Goal: Transaction & Acquisition: Purchase product/service

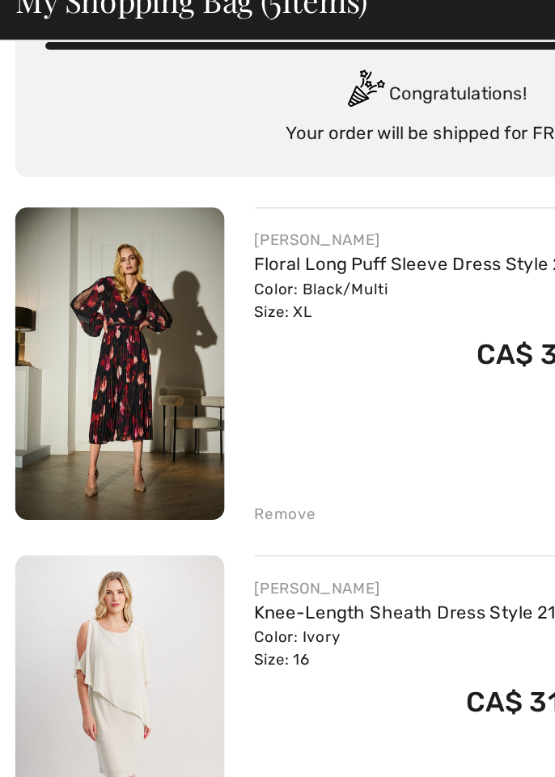
scroll to position [69, 0]
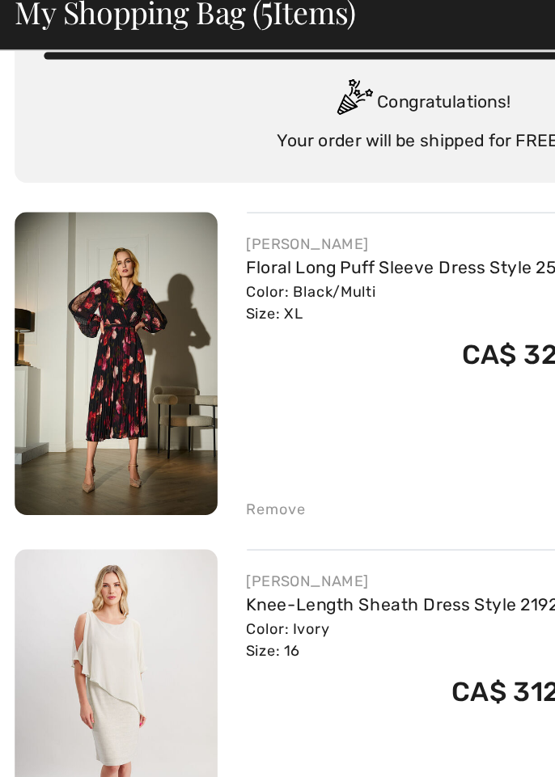
click at [168, 252] on link "Floral Long Puff Sleeve Dress Style 253774" at bounding box center [278, 252] width 231 height 14
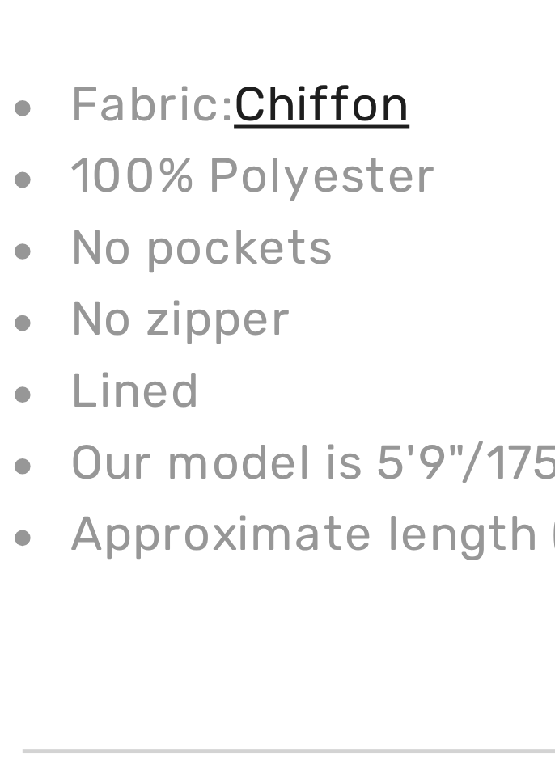
scroll to position [1083, 0]
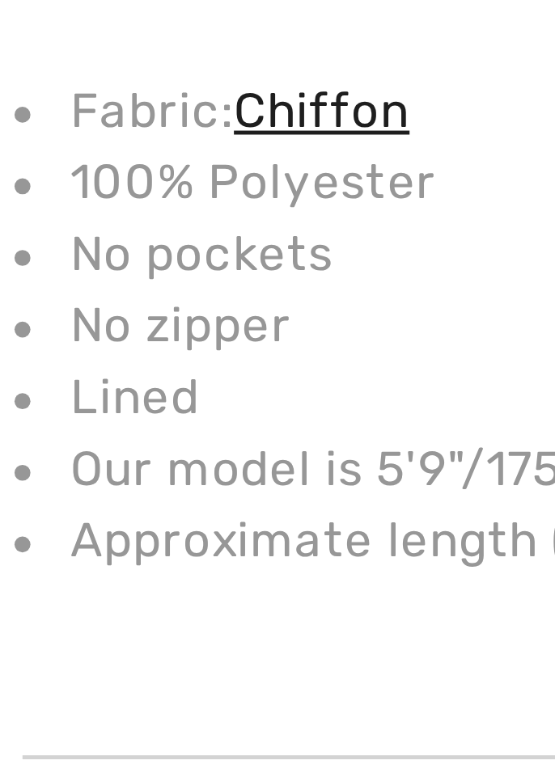
click at [77, 455] on link "Chiffon" at bounding box center [84, 453] width 36 height 11
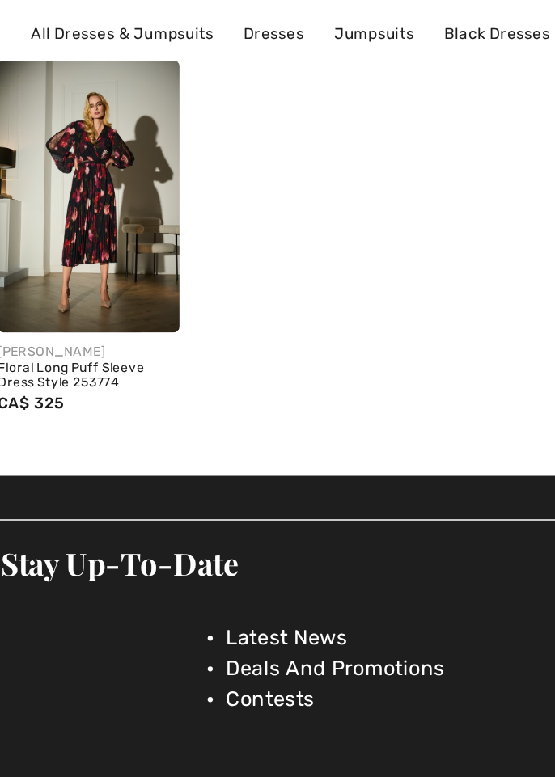
scroll to position [83, 0]
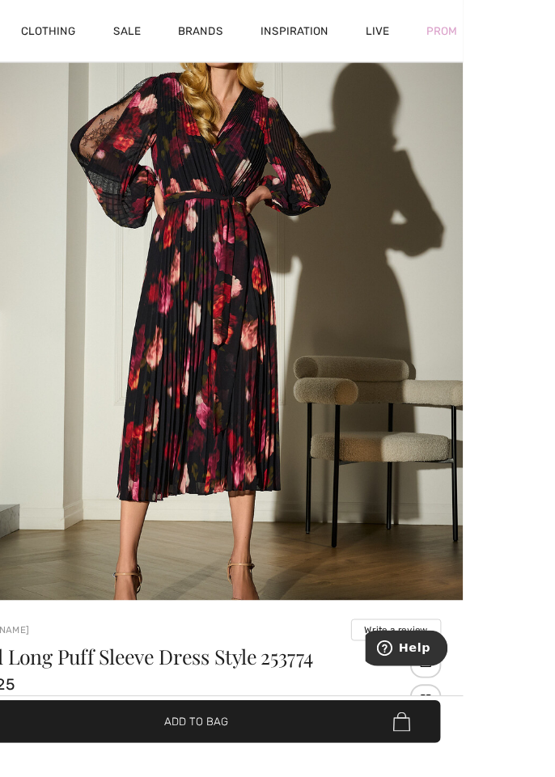
scroll to position [301, 0]
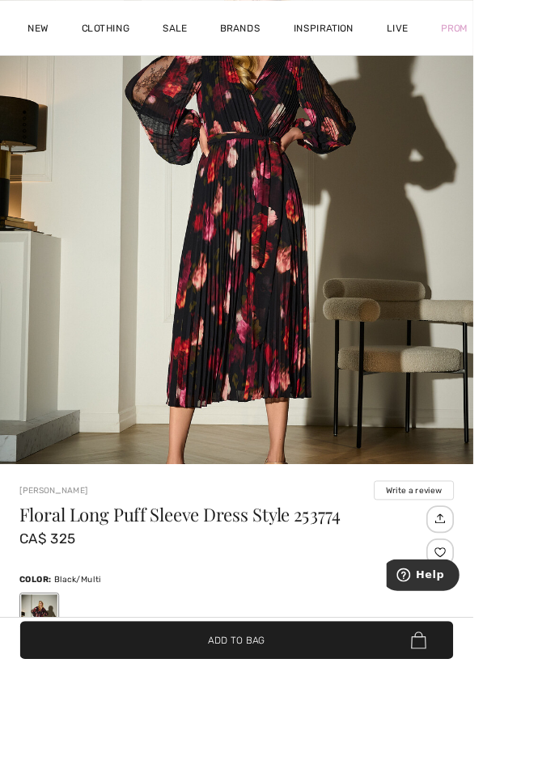
click at [460, 565] on button "Write a review" at bounding box center [485, 575] width 94 height 23
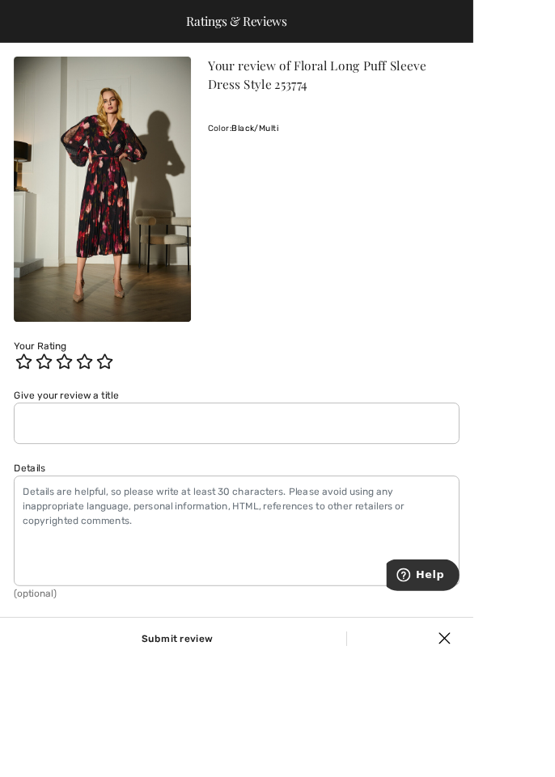
scroll to position [2728, 0]
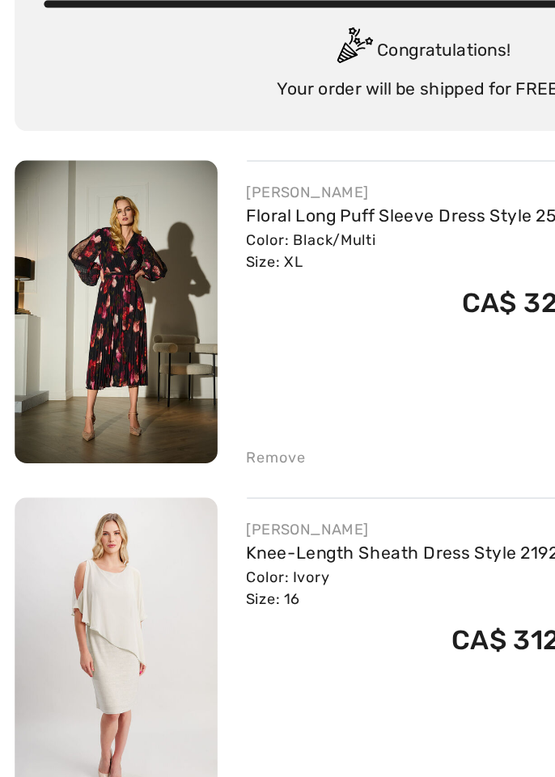
scroll to position [69, 0]
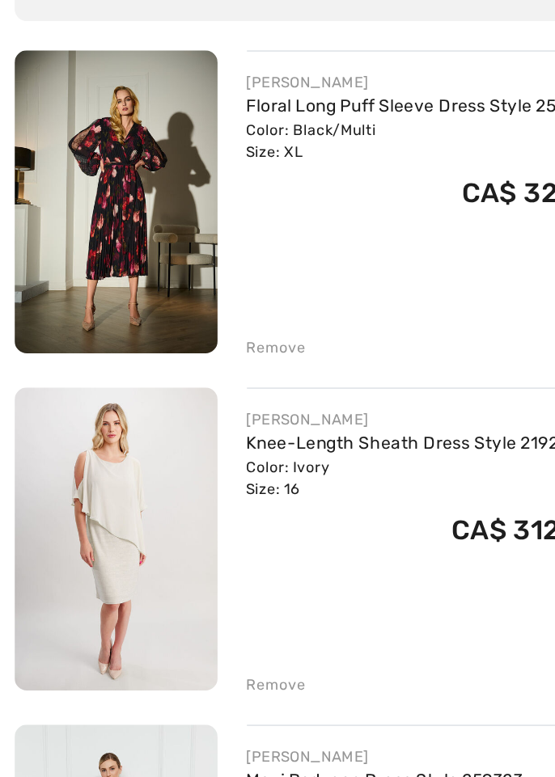
click at [32, 320] on img at bounding box center [77, 315] width 134 height 201
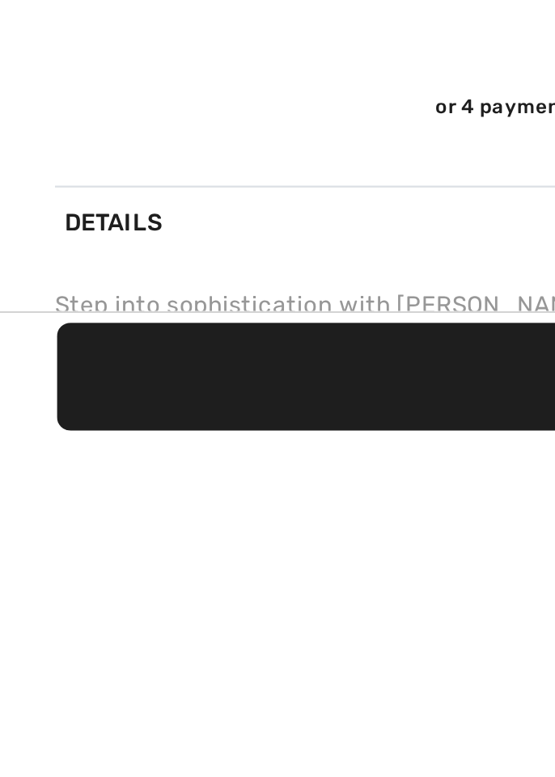
scroll to position [736, 0]
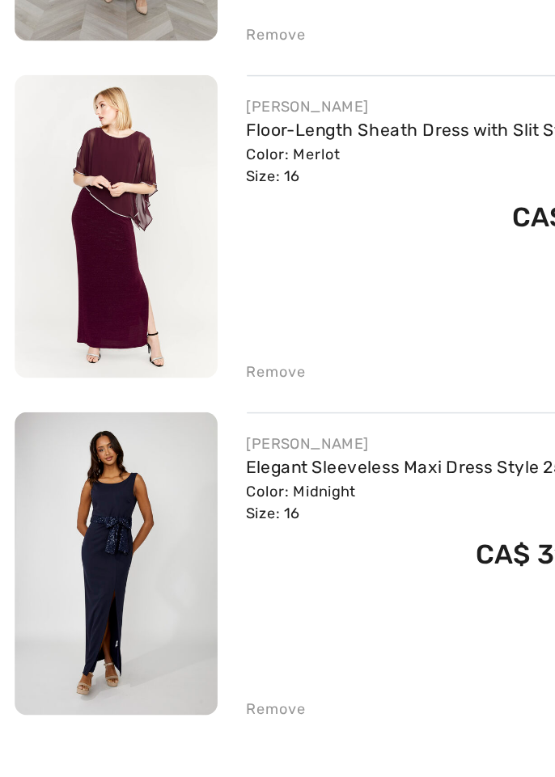
scroll to position [664, 0]
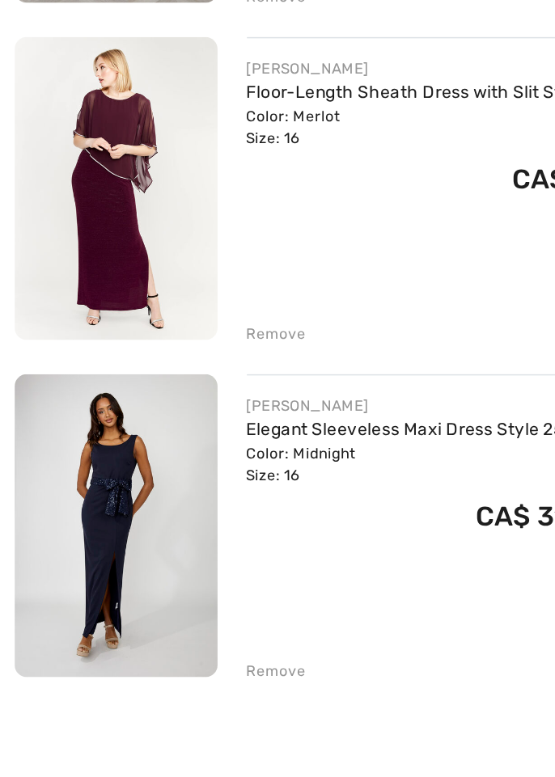
click at [175, 345] on div "Color: Merlot Size: 16" at bounding box center [295, 350] width 264 height 29
click at [80, 375] on img at bounding box center [77, 390] width 134 height 201
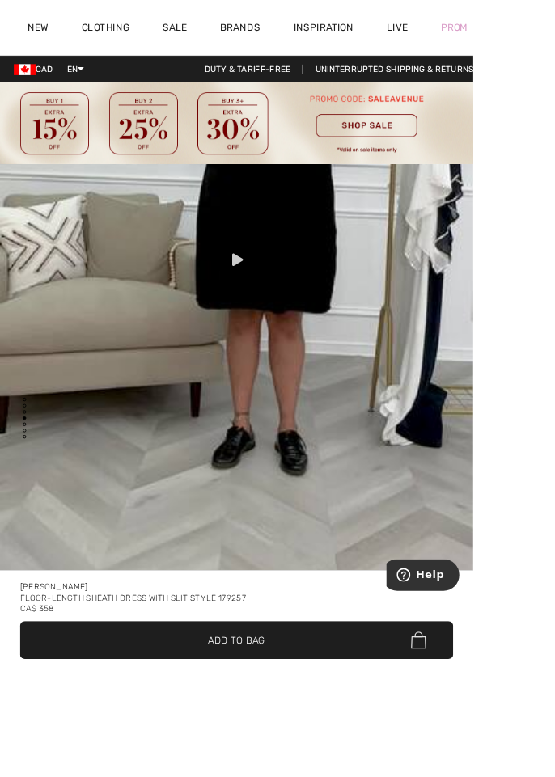
scroll to position [2882, 0]
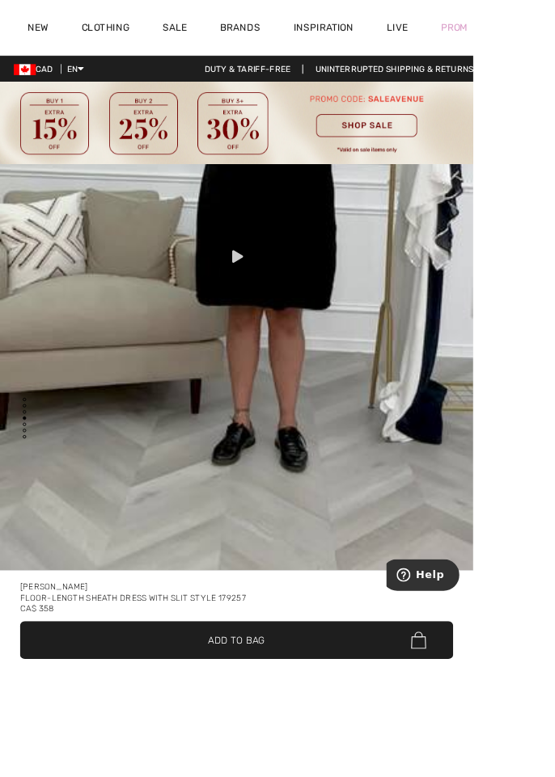
click at [271, 321] on div at bounding box center [277, 301] width 40 height 40
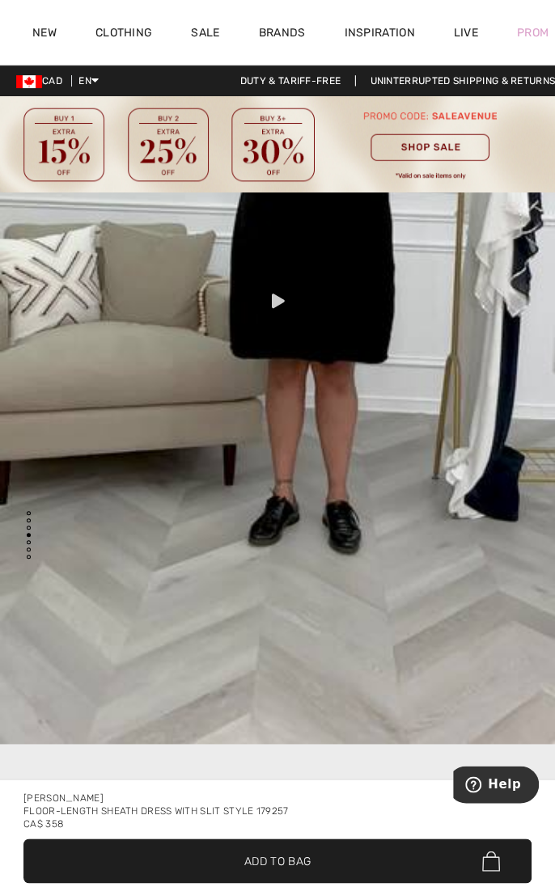
click at [268, 459] on html "We value your privacy We use cookies to enhance your browsing experience, serve…" at bounding box center [277, 443] width 555 height 887
click at [336, 777] on html "We value your privacy We use cookies to enhance your browsing experience, serve…" at bounding box center [277, 443] width 555 height 887
click at [341, 777] on html "We value your privacy We use cookies to enhance your browsing experience, serve…" at bounding box center [277, 443] width 555 height 887
click at [531, 777] on html "We value your privacy We use cookies to enhance your browsing experience, serve…" at bounding box center [277, 443] width 555 height 887
click at [264, 777] on html "We value your privacy We use cookies to enhance your browsing experience, serve…" at bounding box center [277, 443] width 555 height 887
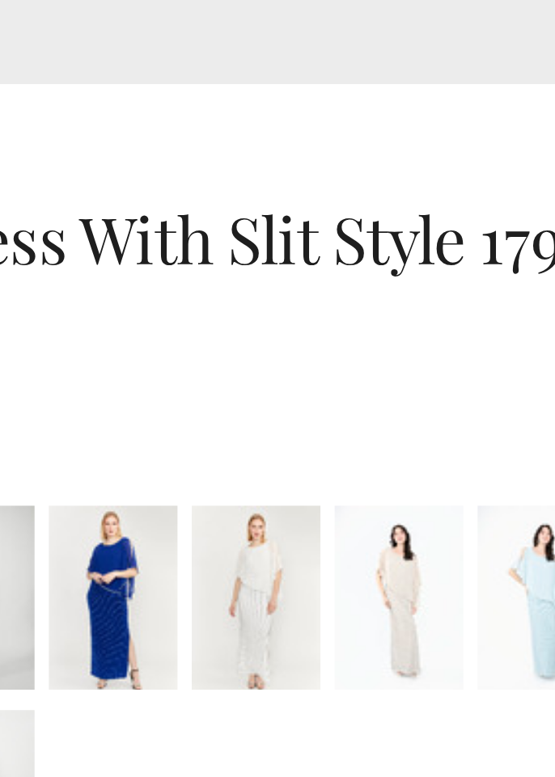
scroll to position [638, 0]
click at [318, 453] on div at bounding box center [328, 455] width 42 height 61
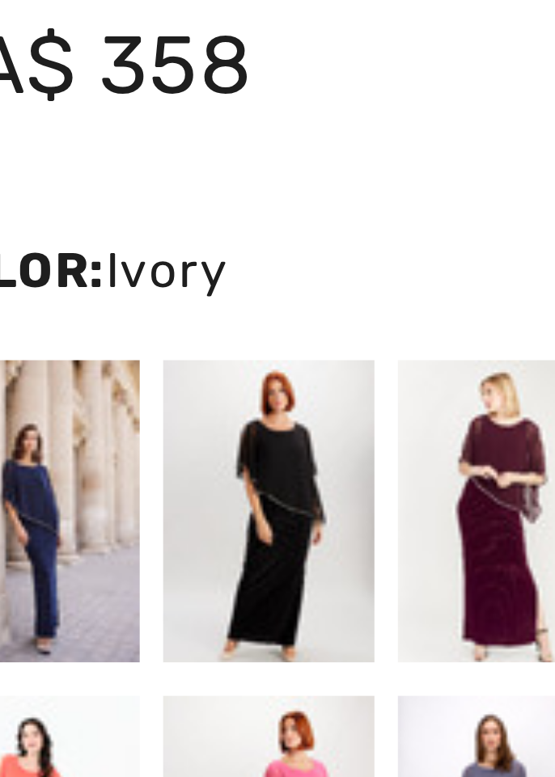
scroll to position [523, 0]
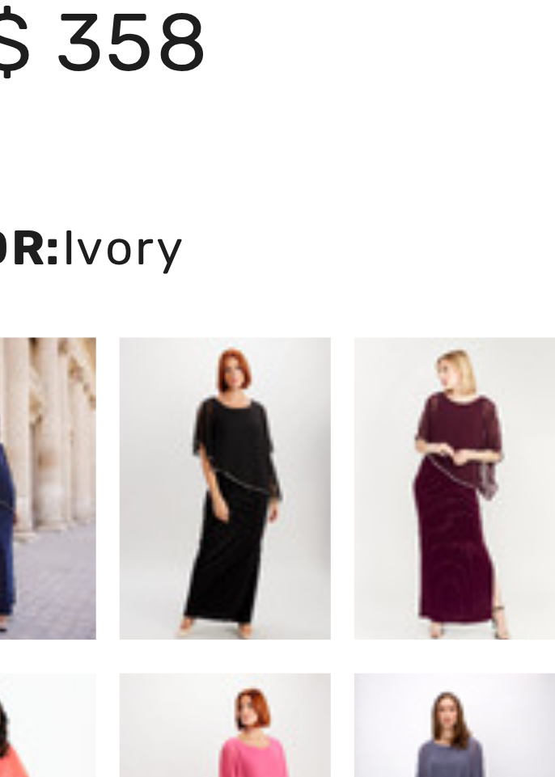
click at [131, 571] on div at bounding box center [140, 571] width 42 height 61
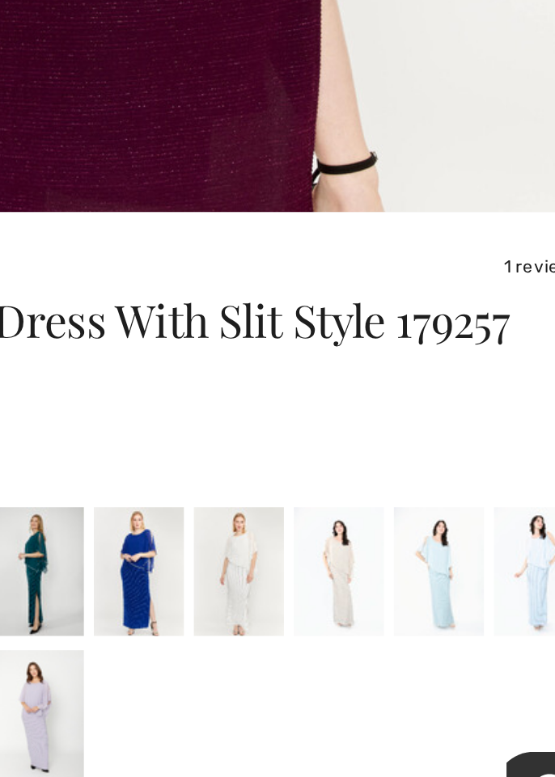
click at [321, 565] on div at bounding box center [328, 571] width 42 height 61
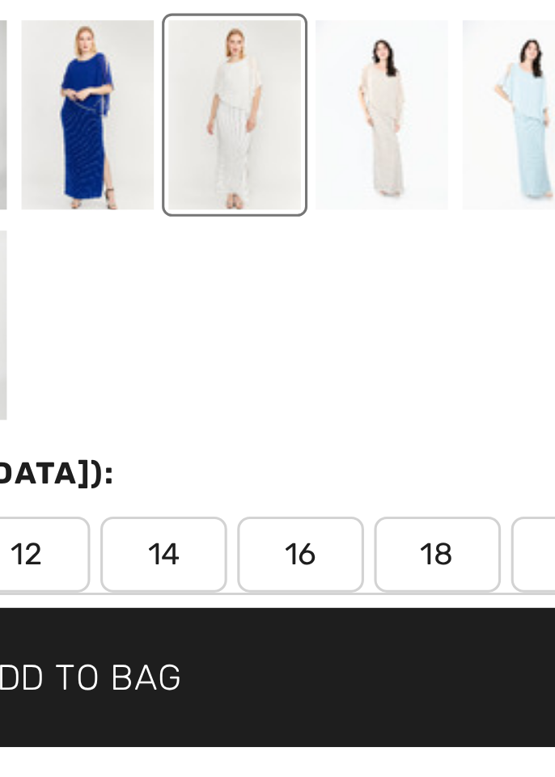
click at [346, 713] on span "16" at bounding box center [348, 712] width 40 height 24
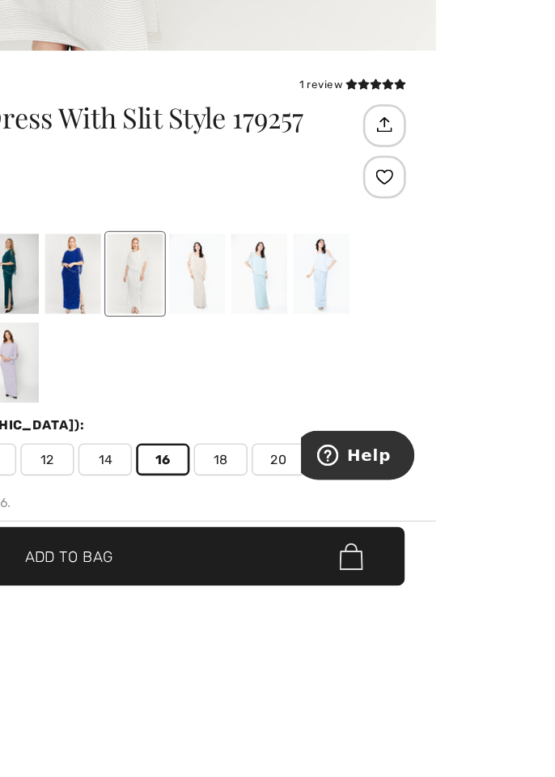
scroll to position [581, 0]
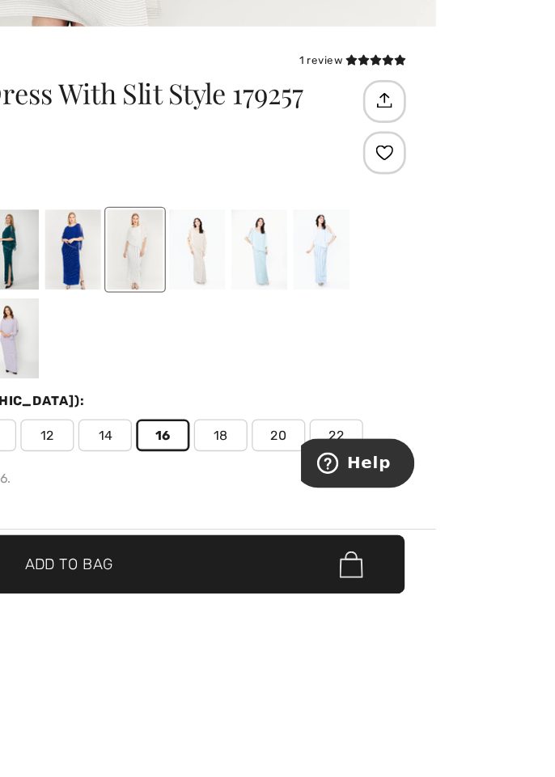
click at [348, 773] on span "✔ Added to Bag Add to Bag" at bounding box center [277, 751] width 508 height 44
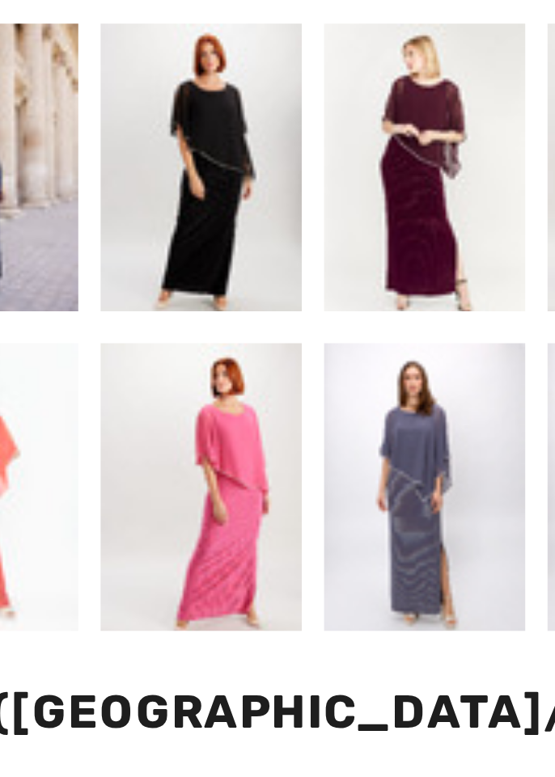
scroll to position [580, 0]
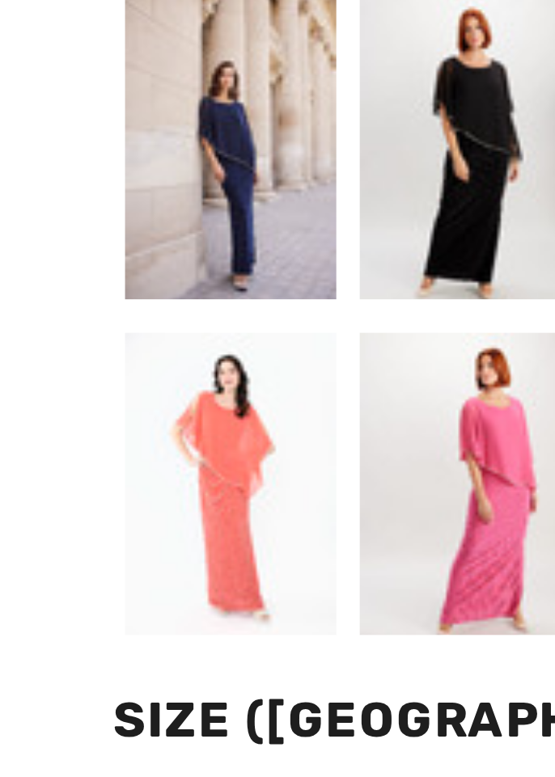
click at [36, 582] on div at bounding box center [46, 581] width 42 height 61
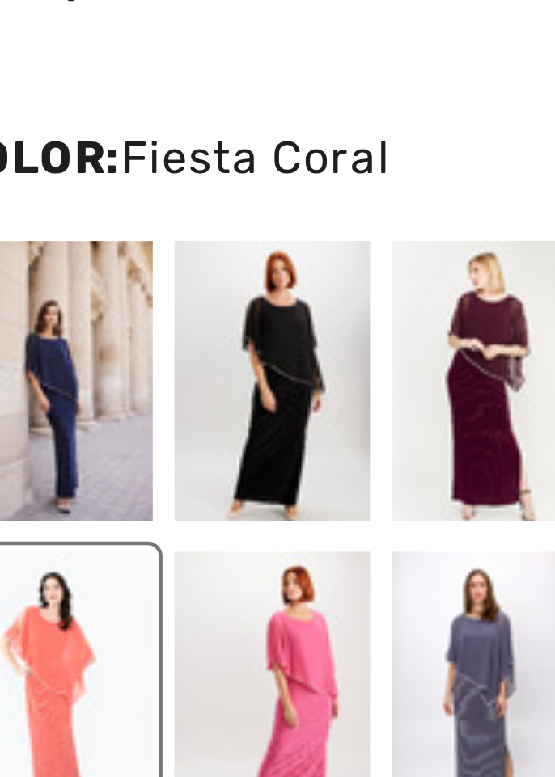
click at [91, 572] on div at bounding box center [93, 581] width 42 height 61
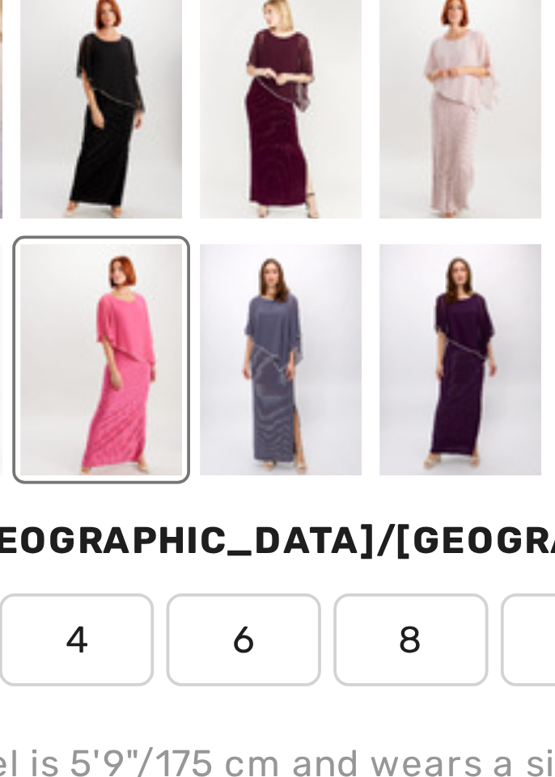
scroll to position [603, 0]
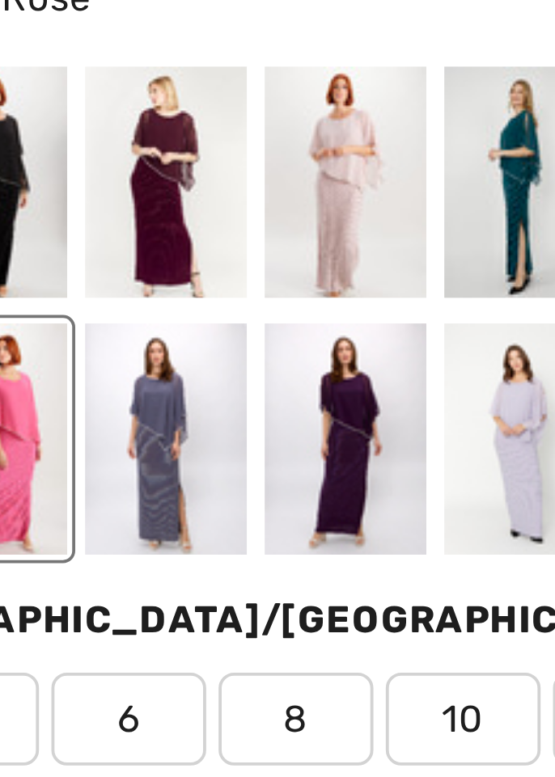
click at [133, 564] on div at bounding box center [140, 558] width 42 height 61
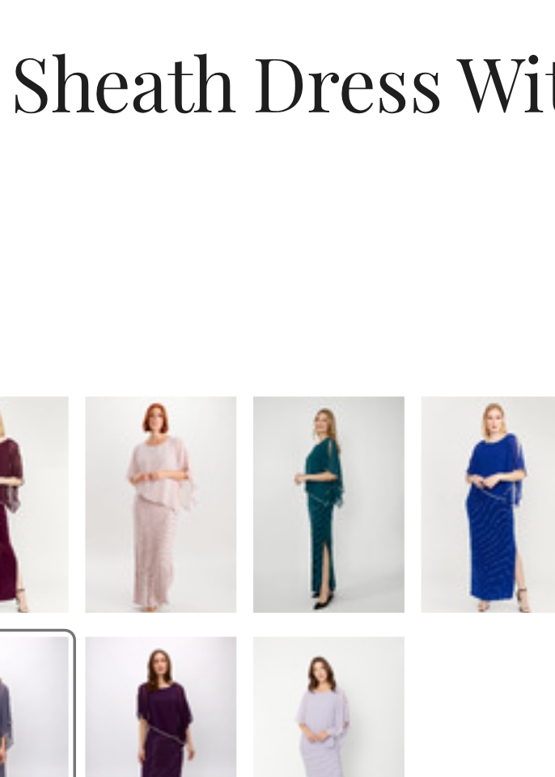
scroll to position [461, 0]
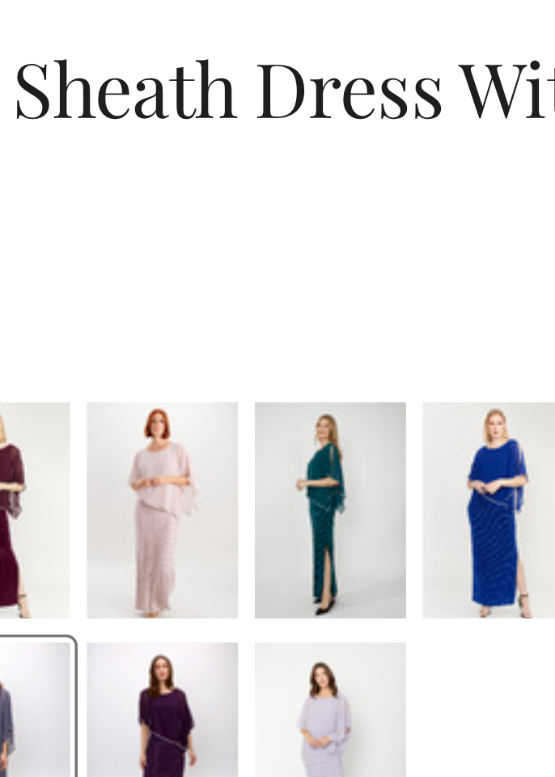
click at [221, 633] on div at bounding box center [234, 633] width 42 height 61
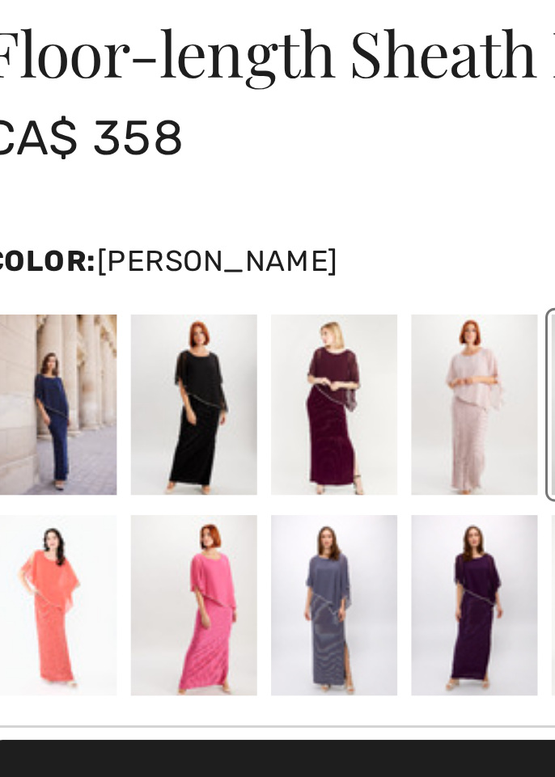
scroll to position [477, 0]
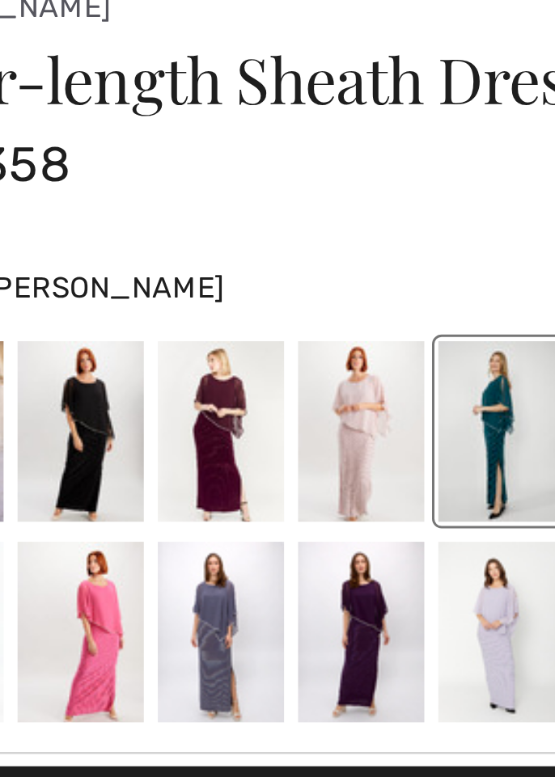
click at [176, 623] on div at bounding box center [187, 616] width 42 height 61
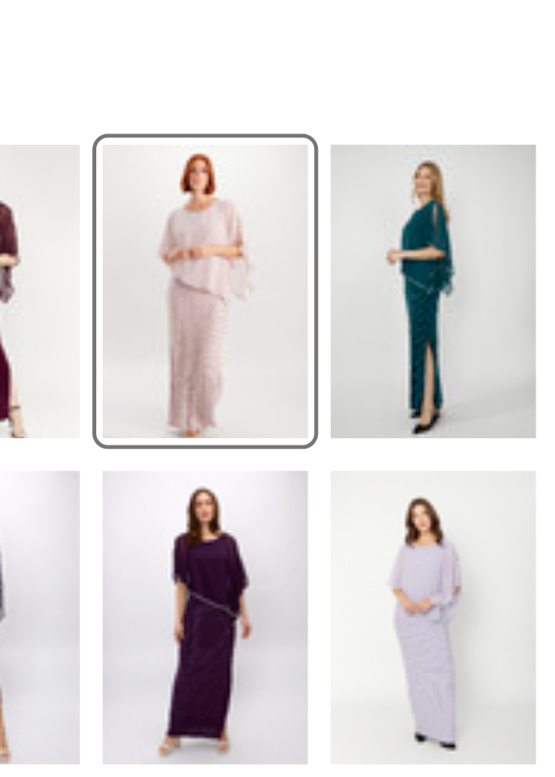
scroll to position [579, 0]
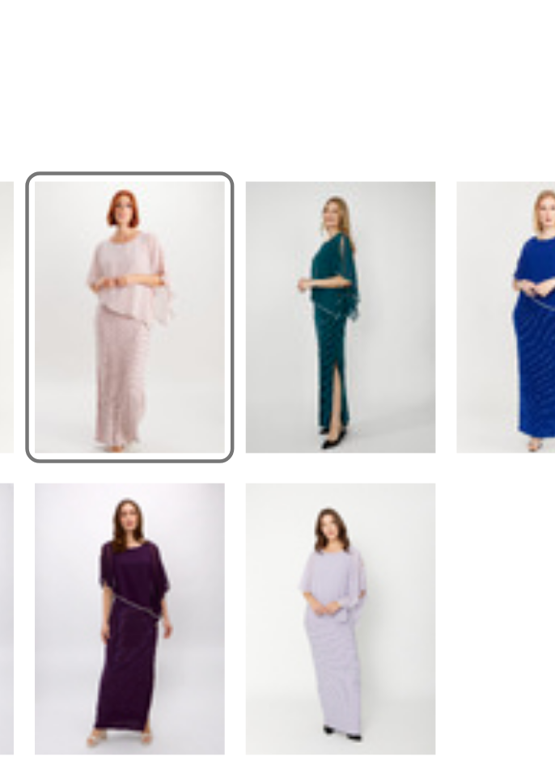
click at [188, 574] on div at bounding box center [187, 582] width 42 height 61
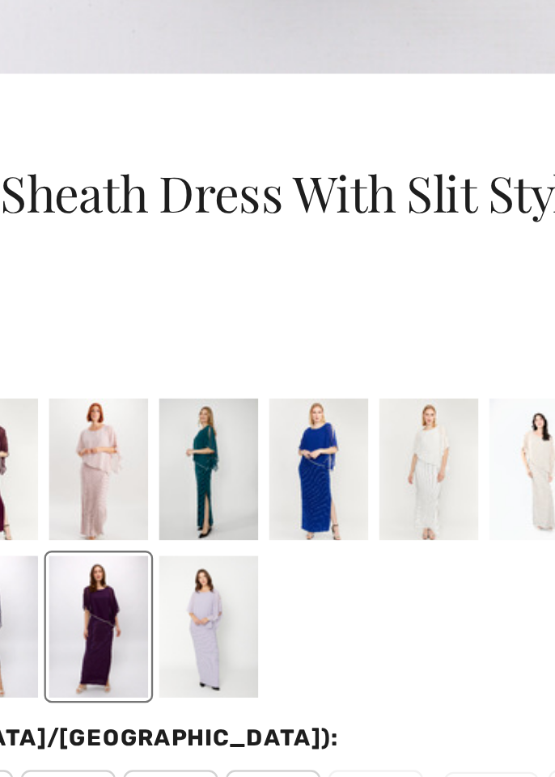
click at [230, 576] on div at bounding box center [234, 582] width 42 height 61
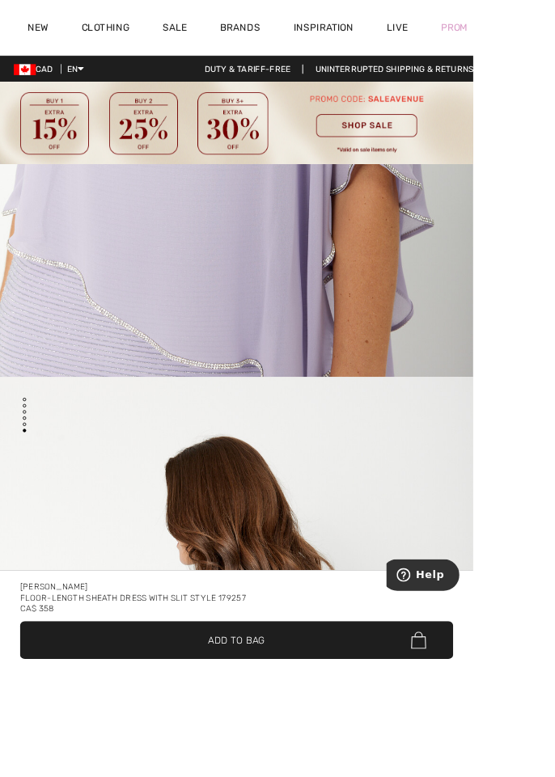
scroll to position [4905, 0]
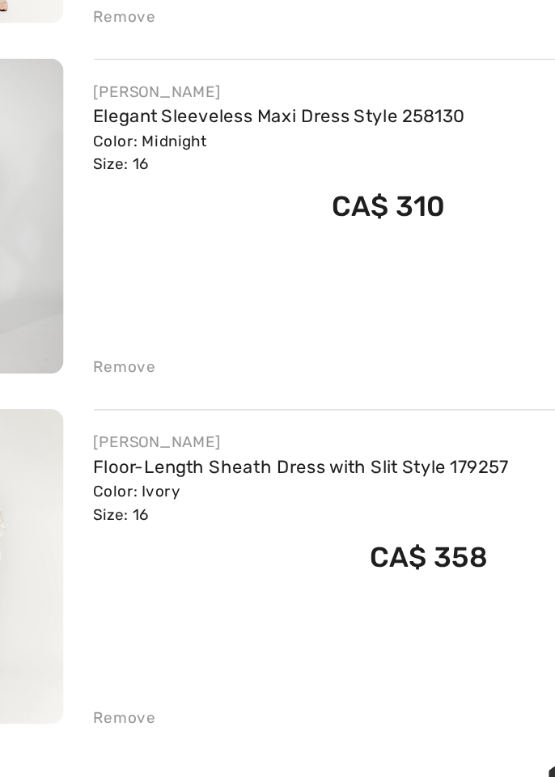
scroll to position [897, 0]
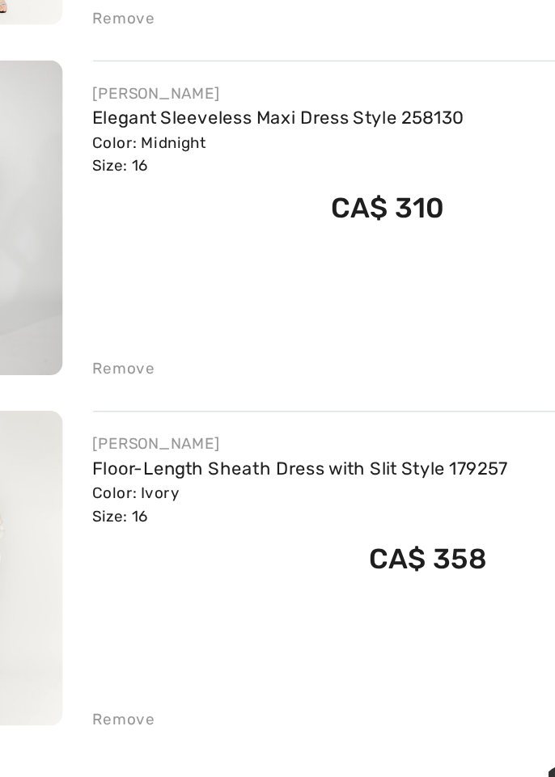
click at [191, 542] on link "Floor-Length Sheath Dress with Slit Style 179257" at bounding box center [295, 541] width 264 height 14
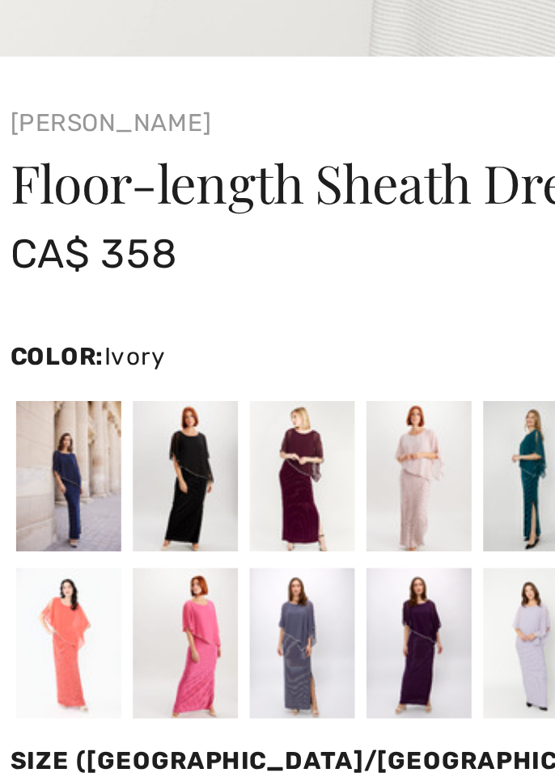
scroll to position [492, 0]
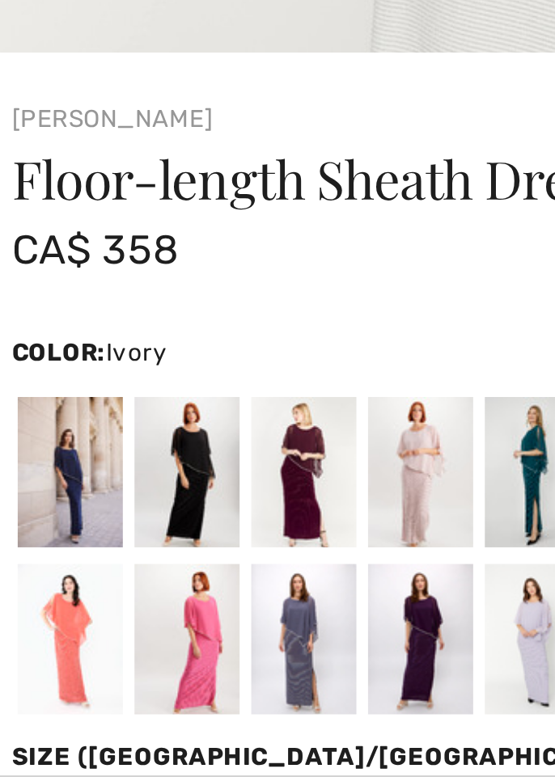
click at [128, 600] on div at bounding box center [140, 602] width 42 height 61
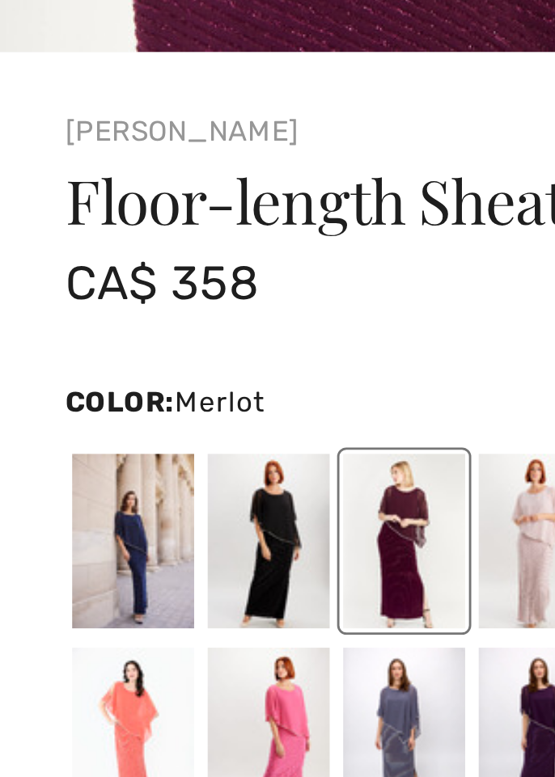
scroll to position [542, 0]
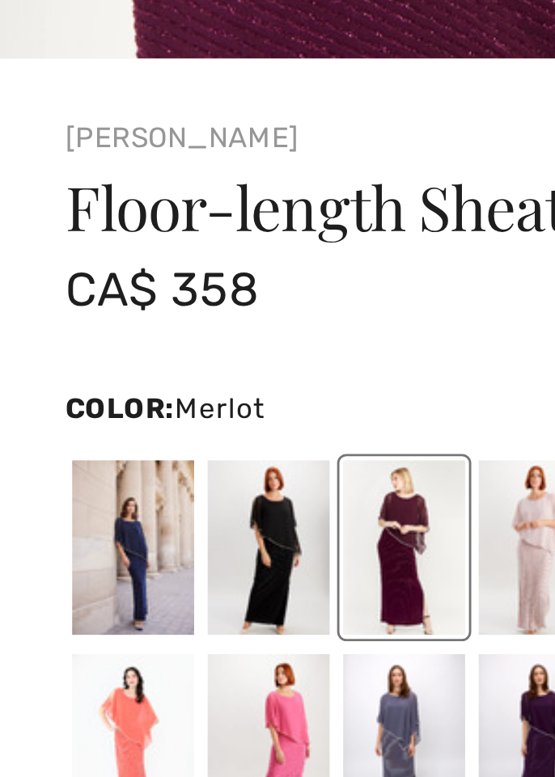
click at [44, 502] on div at bounding box center [46, 512] width 42 height 61
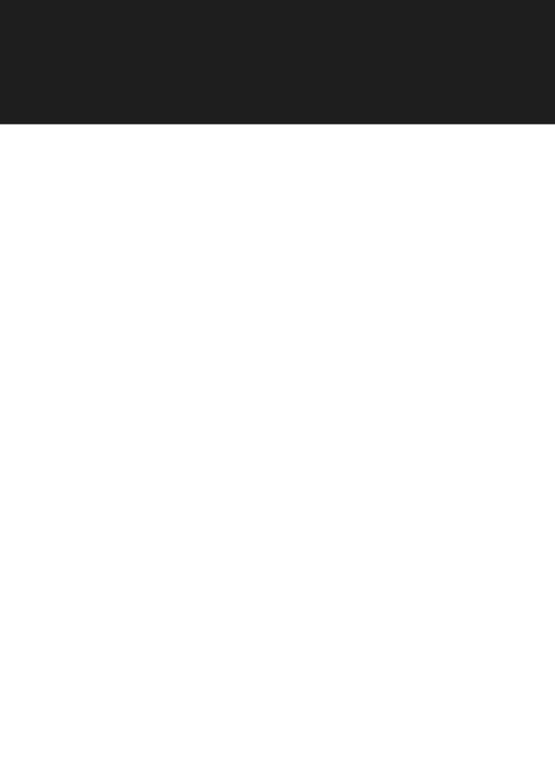
scroll to position [238, 0]
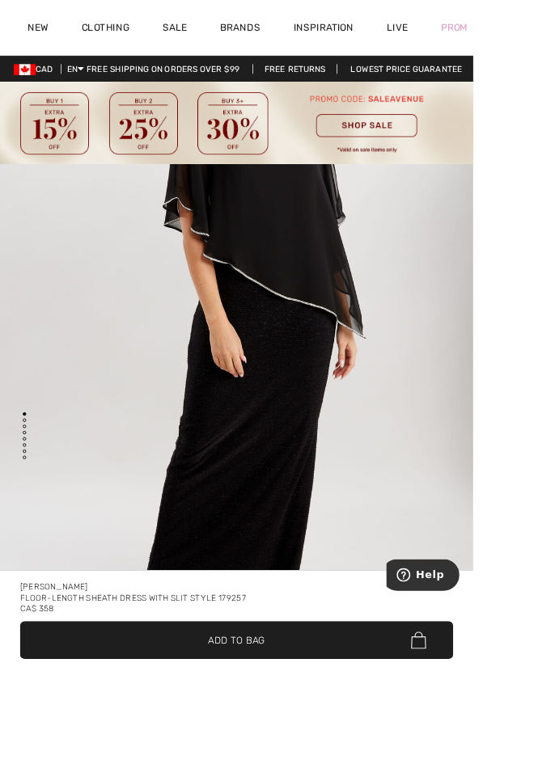
scroll to position [0, 0]
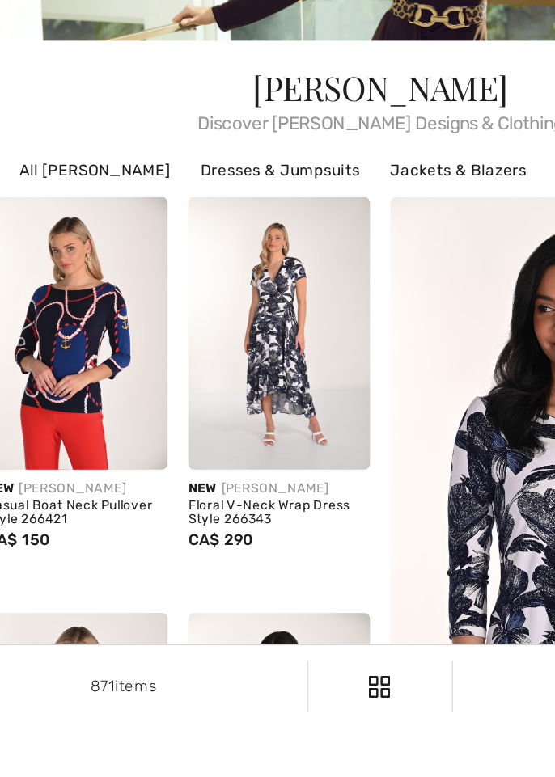
scroll to position [25, 0]
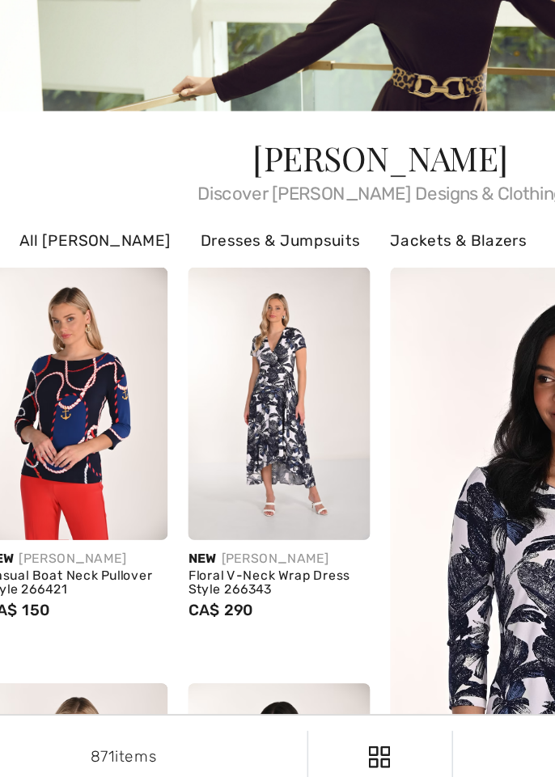
click at [204, 550] on img at bounding box center [213, 528] width 115 height 172
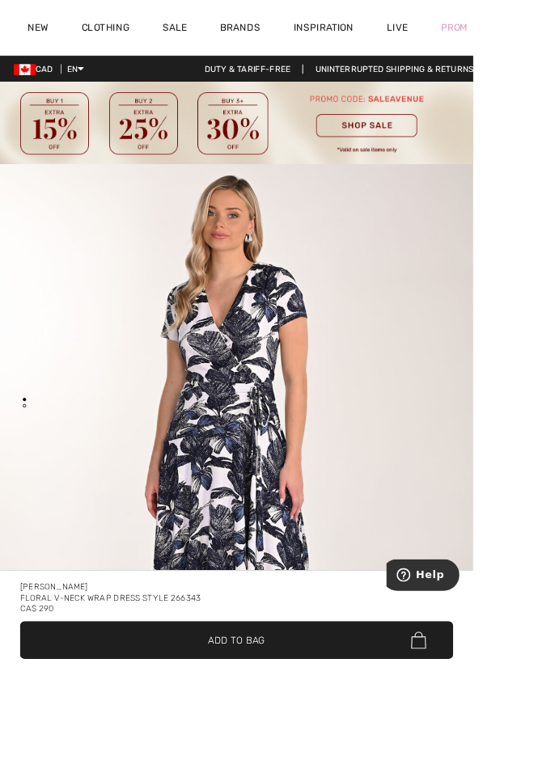
scroll to position [66, 0]
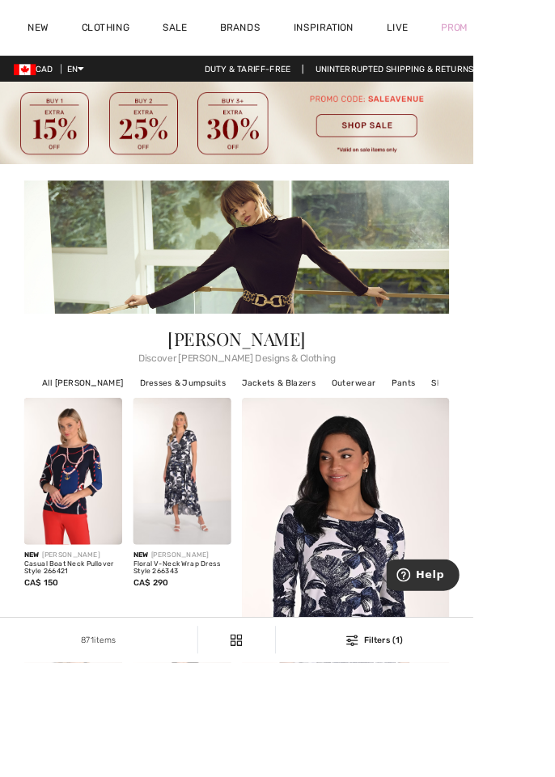
click at [554, 34] on div "Prom" at bounding box center [532, 32] width 70 height 66
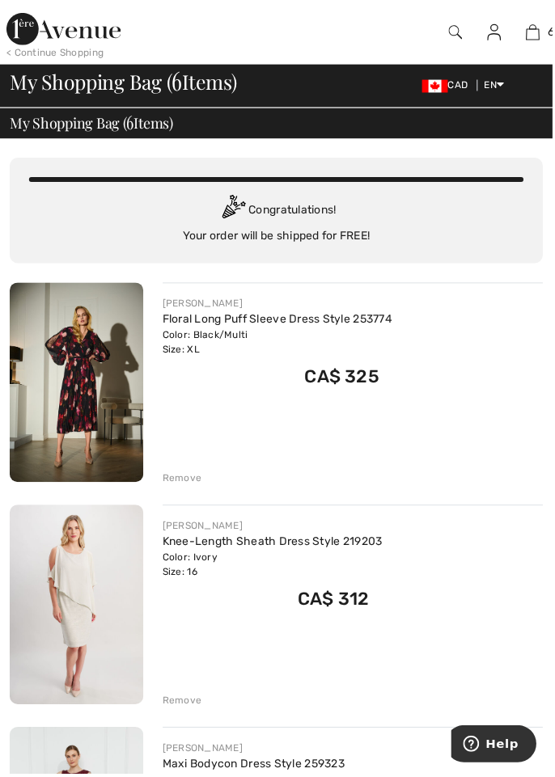
click at [529, 28] on img at bounding box center [535, 32] width 14 height 19
click at [531, 39] on img at bounding box center [535, 32] width 14 height 19
click at [531, 34] on img at bounding box center [535, 32] width 14 height 19
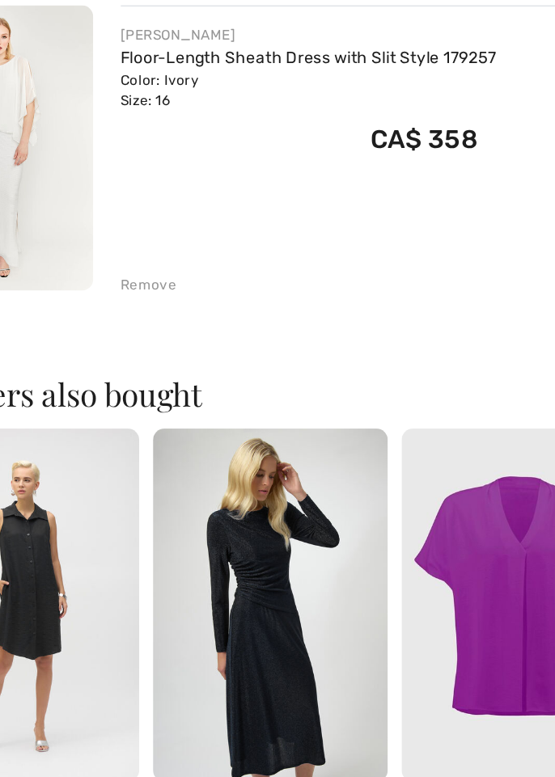
scroll to position [1264, 0]
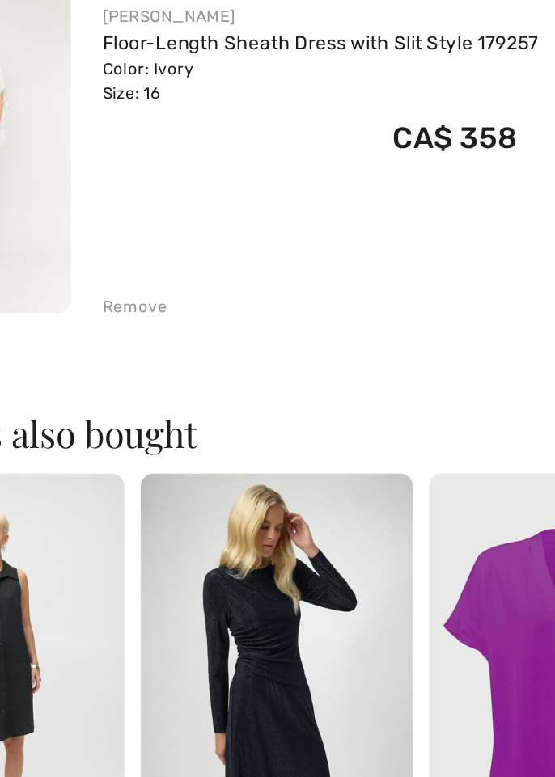
click at [177, 167] on link "Floor-Length Sheath Dress with Slit Style 179257" at bounding box center [295, 174] width 264 height 14
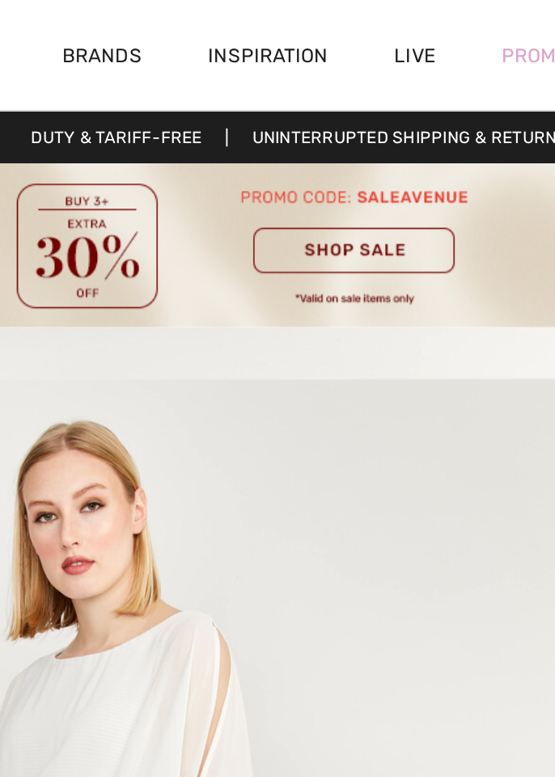
scroll to position [799, 0]
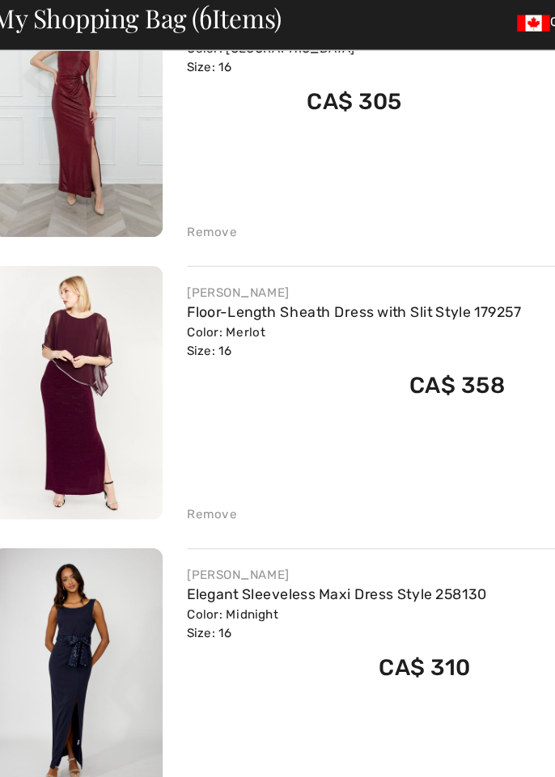
scroll to position [676, 0]
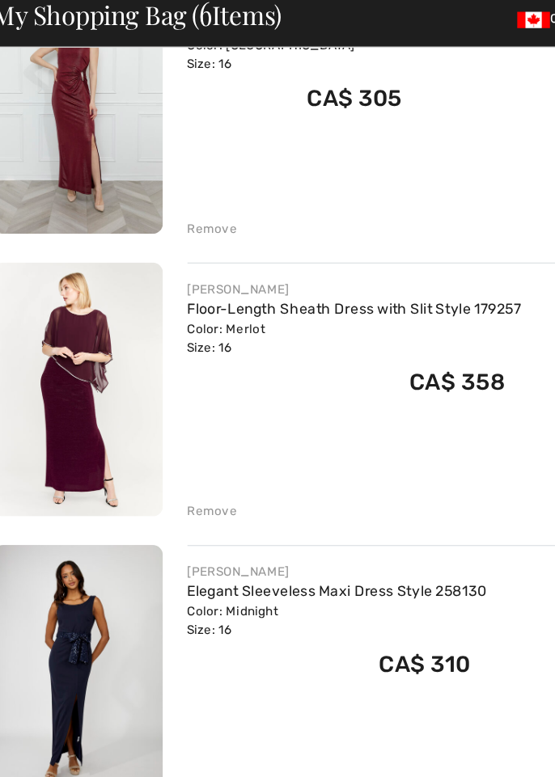
click at [172, 313] on link "Floor-Length Sheath Dress with Slit Style 179257" at bounding box center [295, 315] width 264 height 14
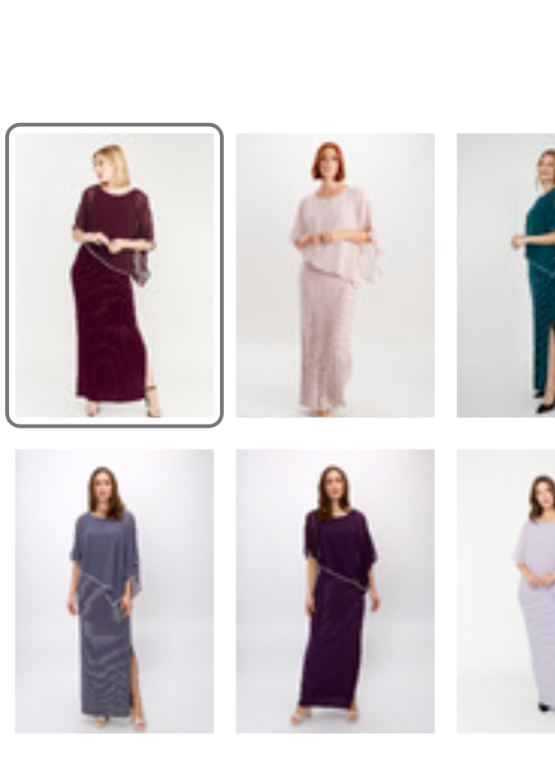
scroll to position [789, 0]
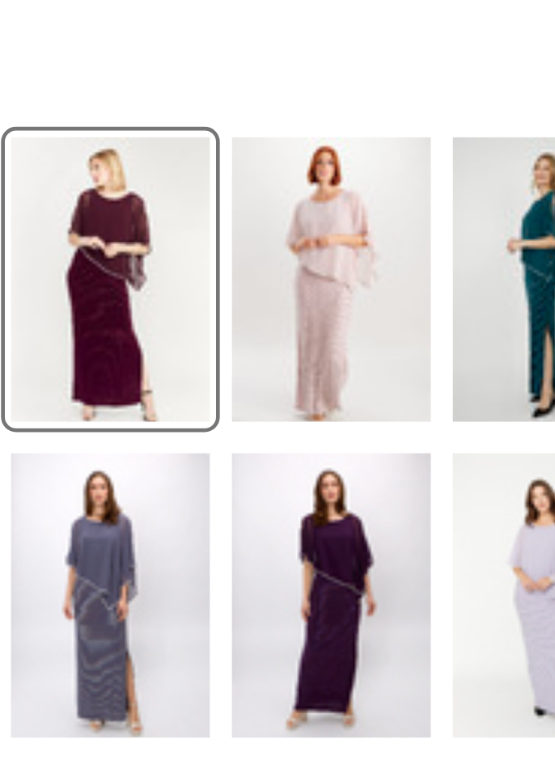
click at [178, 311] on div at bounding box center [187, 305] width 42 height 61
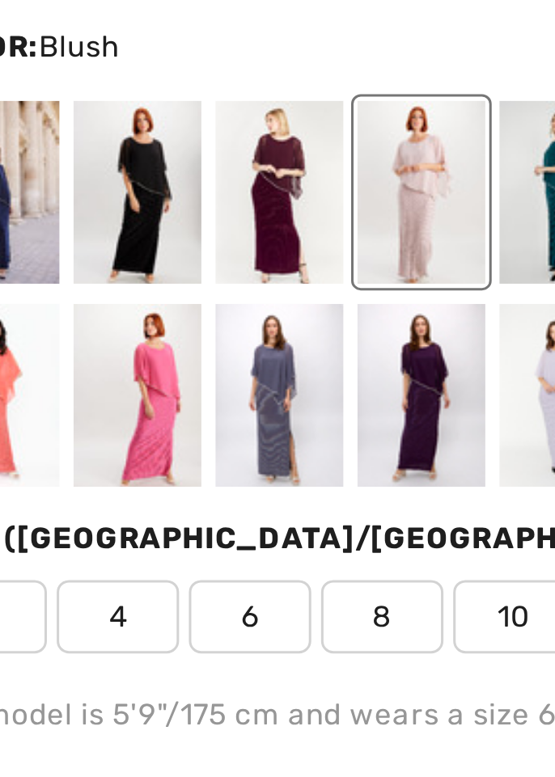
click at [91, 373] on div at bounding box center [93, 372] width 42 height 61
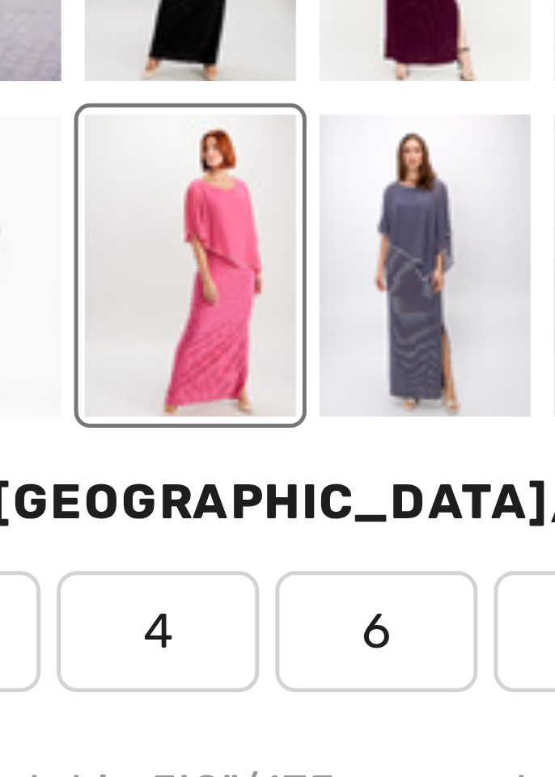
click at [74, 388] on div at bounding box center [93, 372] width 42 height 61
click at [83, 381] on div at bounding box center [93, 372] width 42 height 61
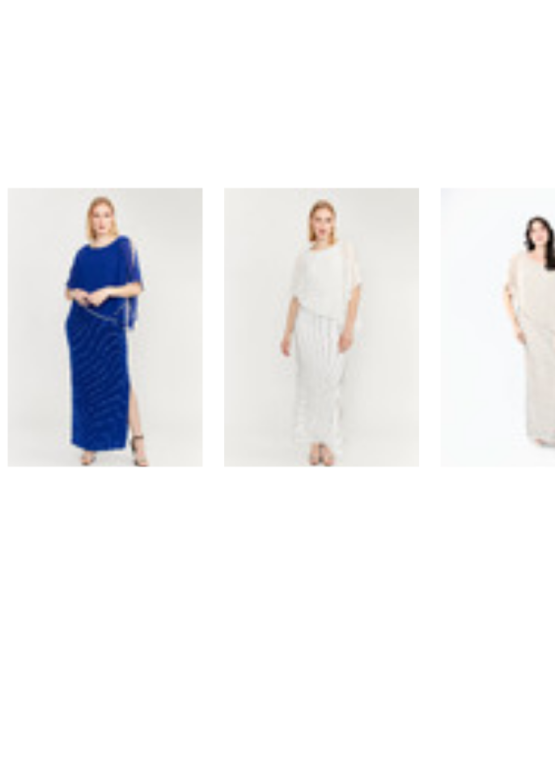
click at [321, 314] on div at bounding box center [328, 305] width 42 height 61
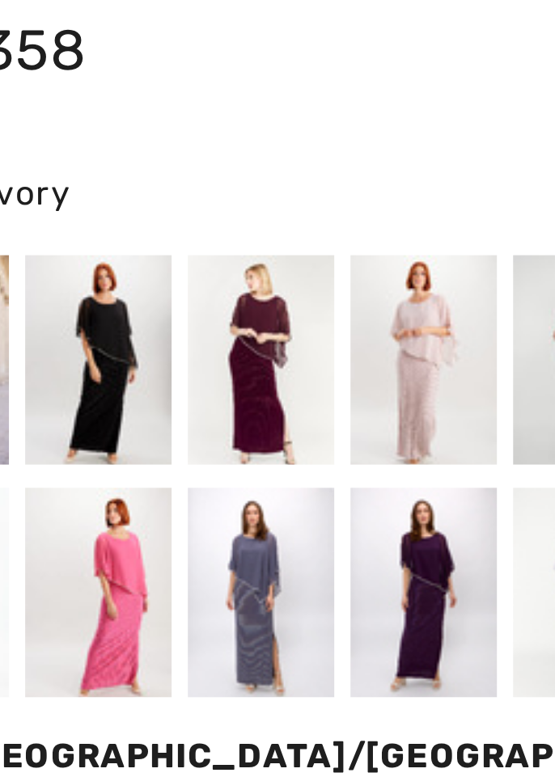
click at [176, 309] on div at bounding box center [187, 305] width 42 height 61
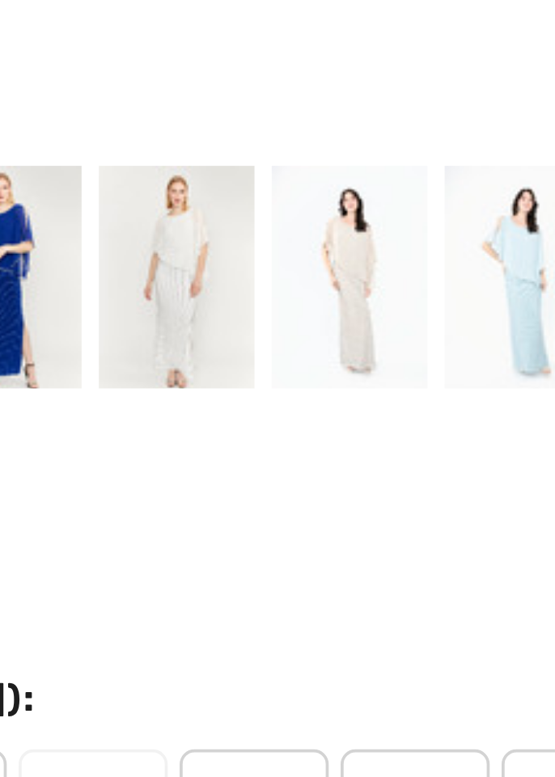
click at [372, 313] on div at bounding box center [374, 305] width 42 height 61
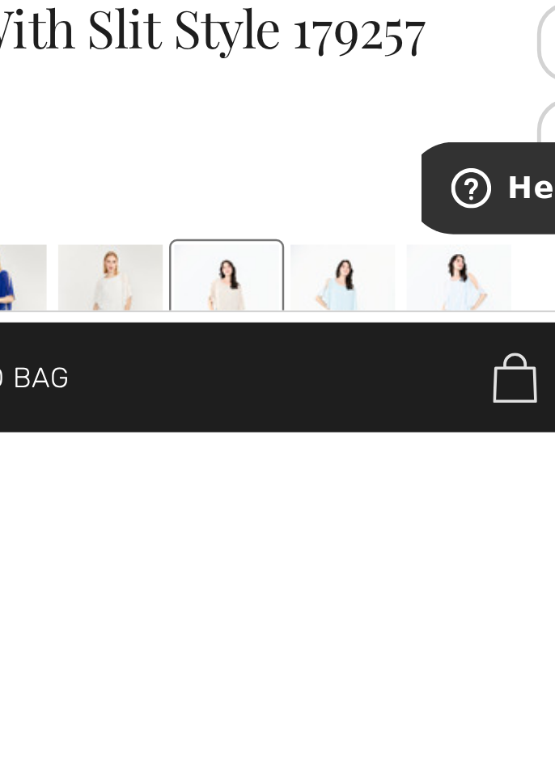
scroll to position [366, 0]
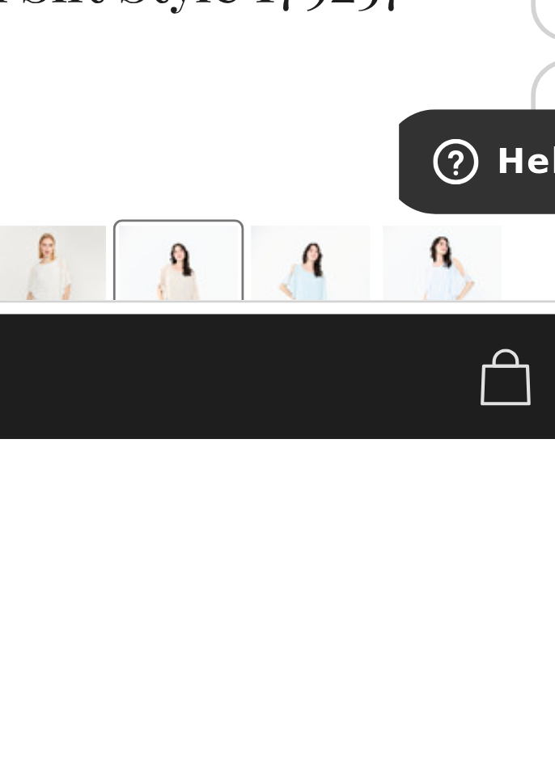
click at [419, 735] on div at bounding box center [421, 727] width 42 height 61
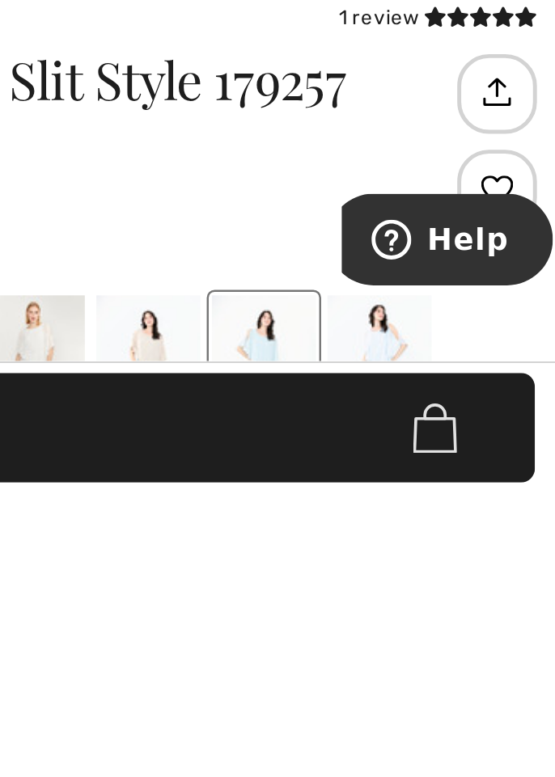
click at [462, 730] on div at bounding box center [468, 727] width 42 height 61
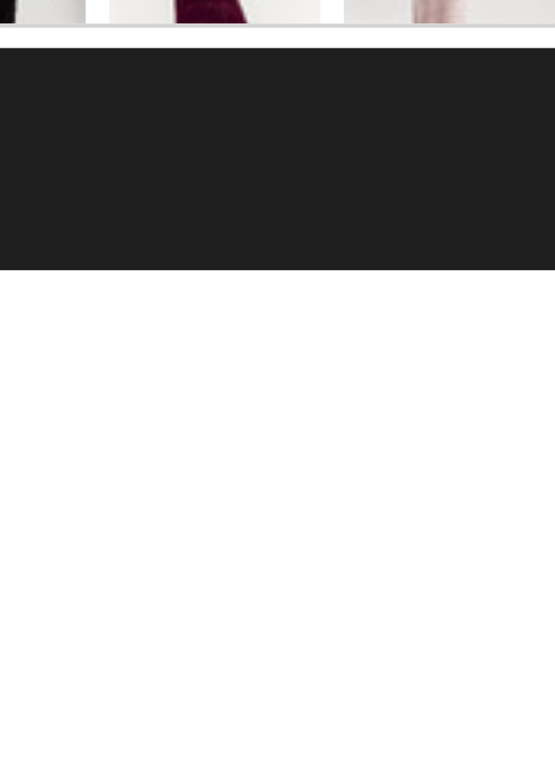
scroll to position [385, 0]
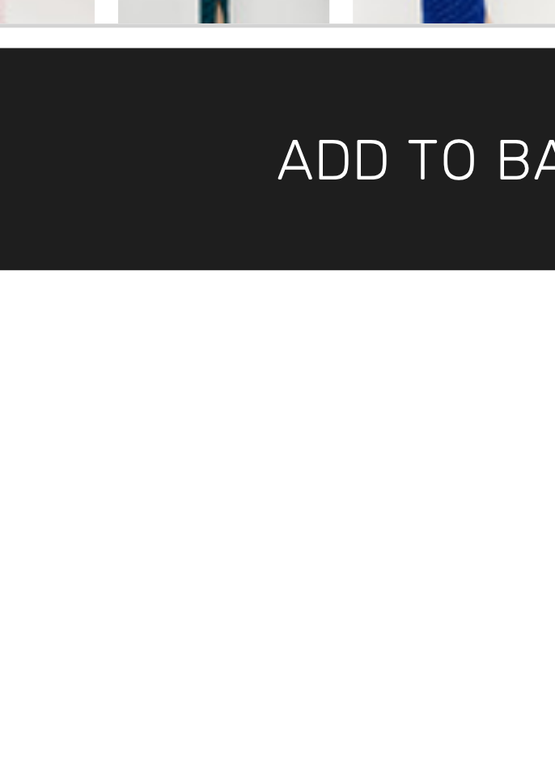
click at [231, 777] on div at bounding box center [234, 776] width 42 height 61
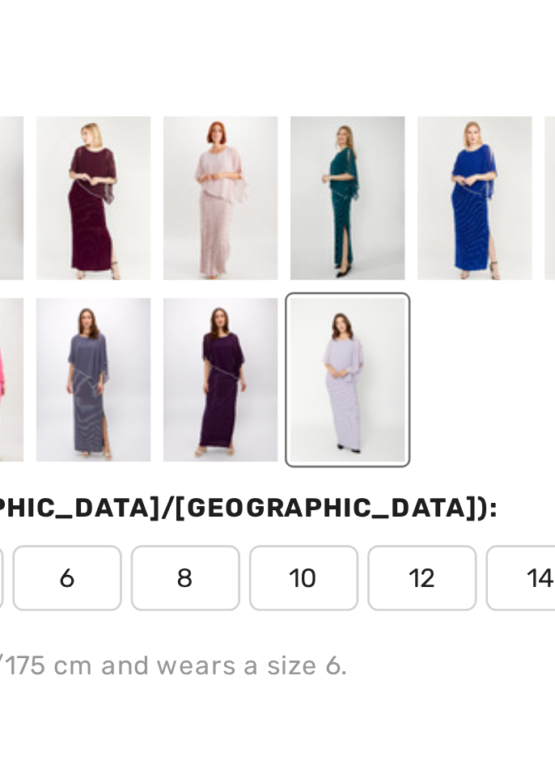
scroll to position [584, 0]
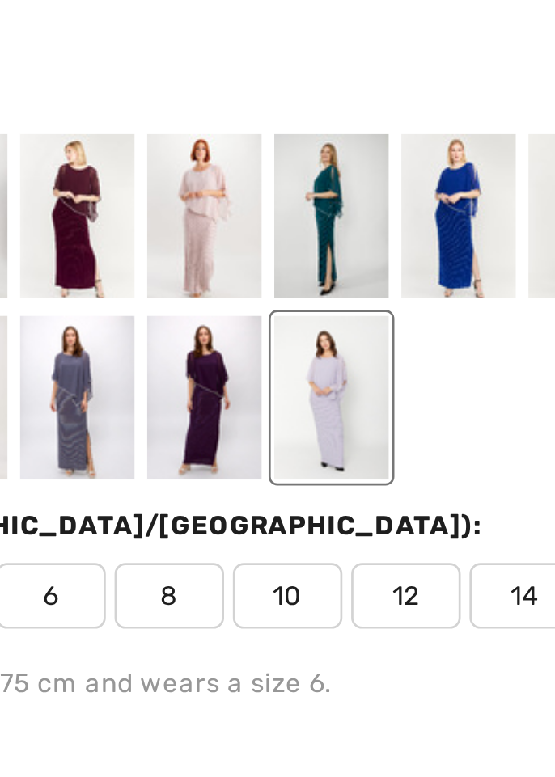
click at [185, 569] on div at bounding box center [187, 577] width 42 height 61
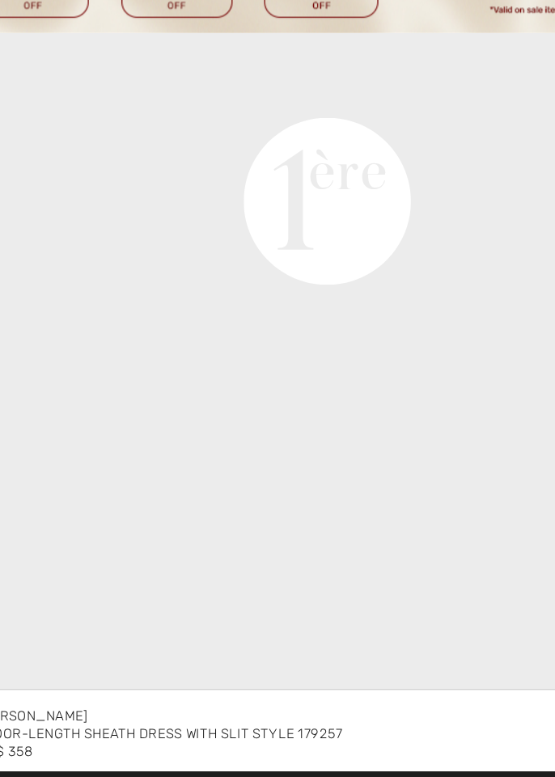
scroll to position [1958, 0]
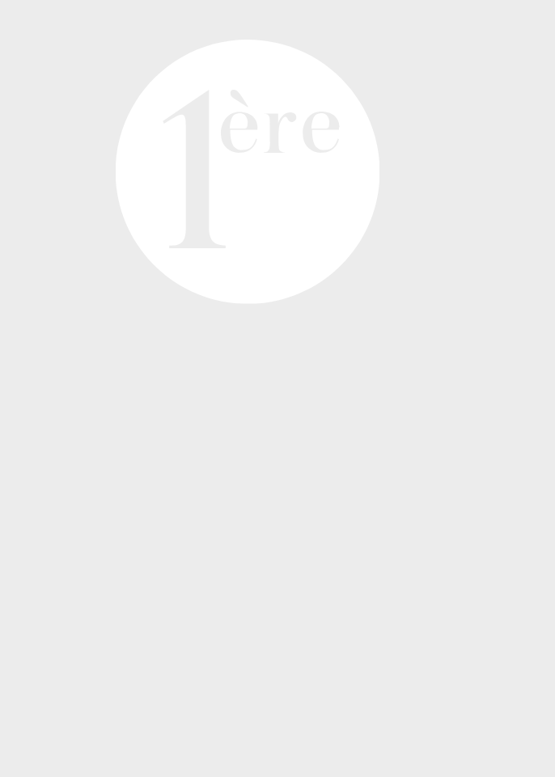
click at [262, 177] on video "Your browser does not support the video tag." at bounding box center [277, 38] width 555 height 277
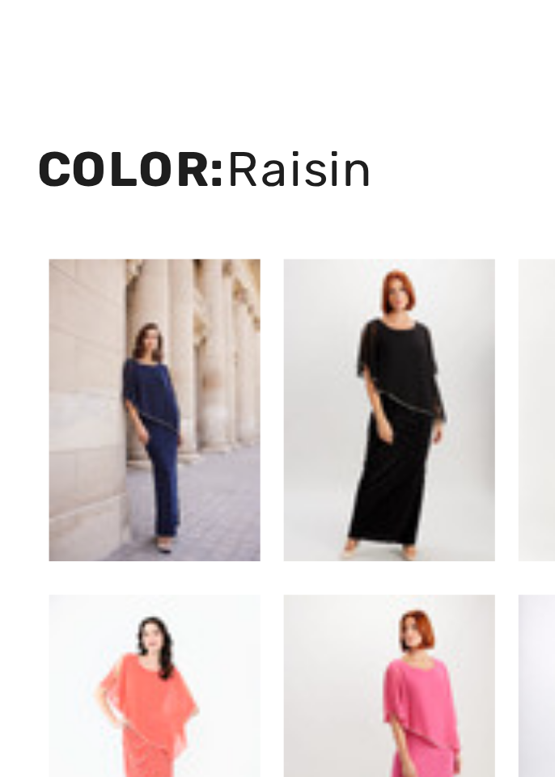
scroll to position [823, 0]
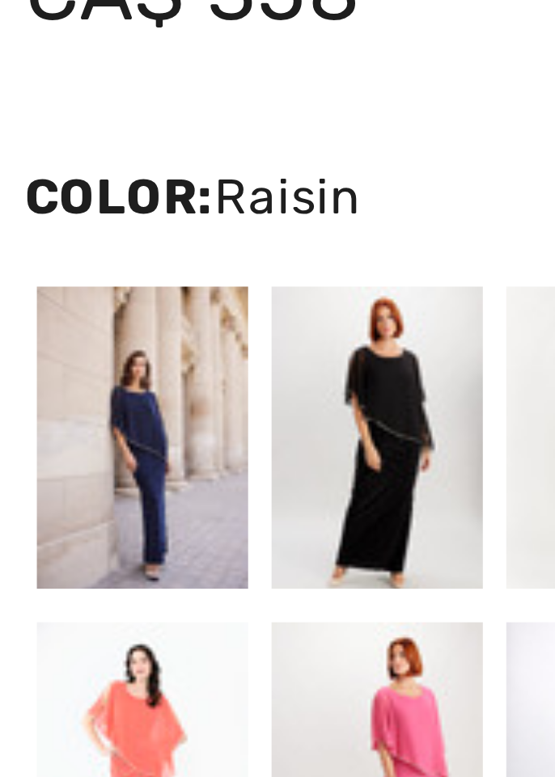
click at [79, 262] on div at bounding box center [93, 270] width 42 height 61
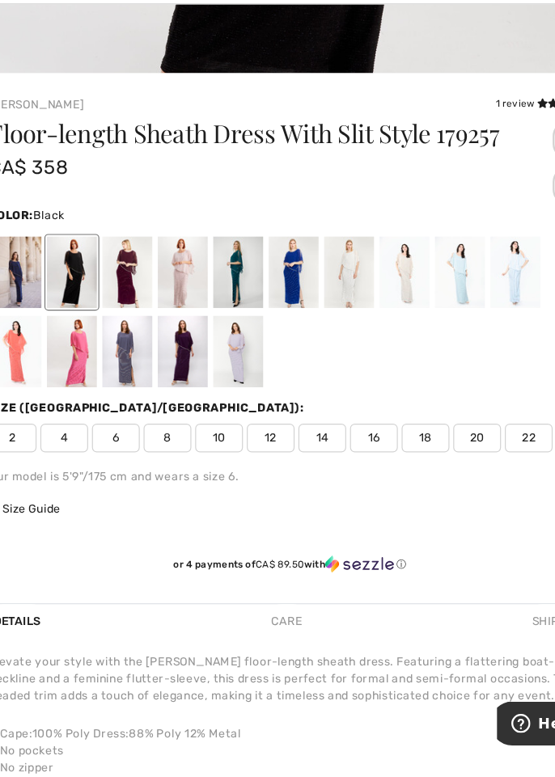
scroll to position [802, 0]
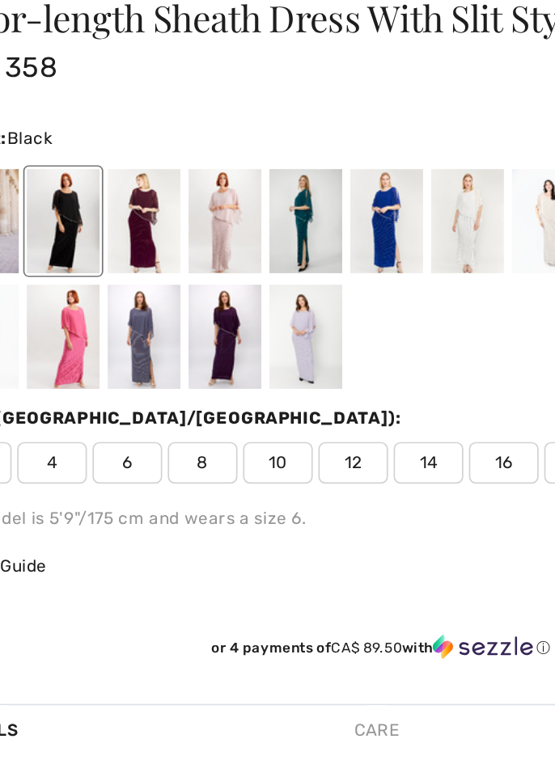
click at [186, 362] on div at bounding box center [187, 359] width 42 height 61
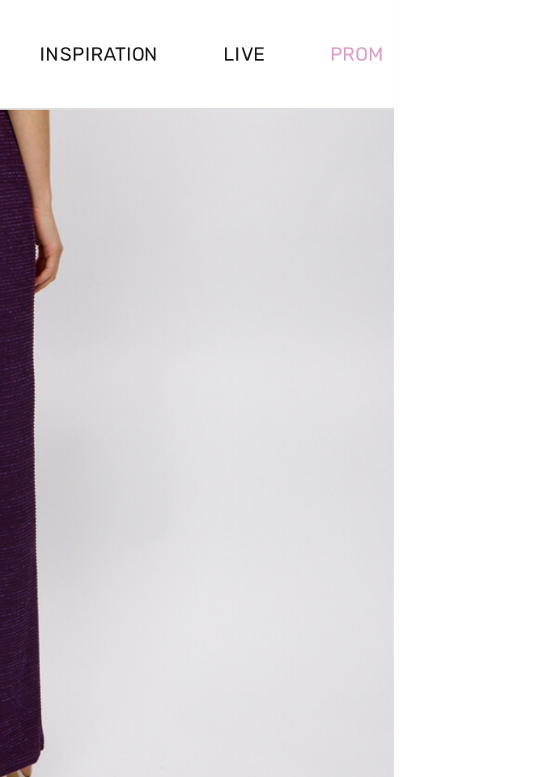
scroll to position [375, 0]
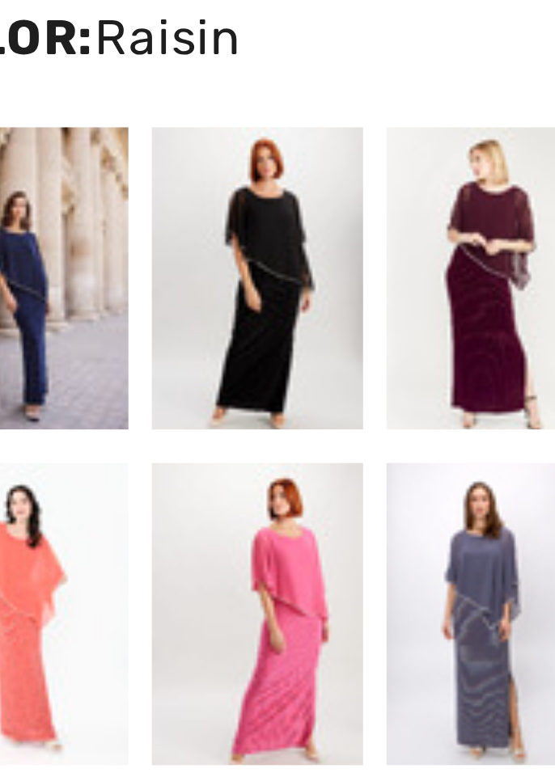
scroll to position [581, 0]
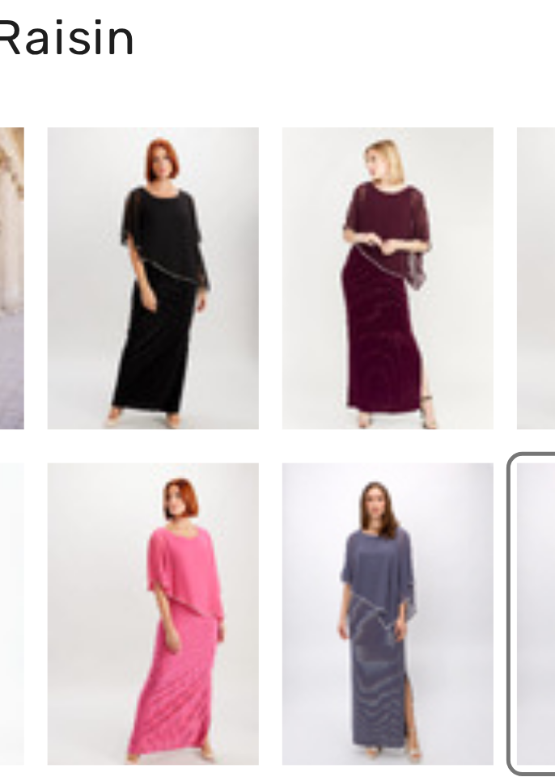
click at [129, 522] on div at bounding box center [140, 513] width 42 height 61
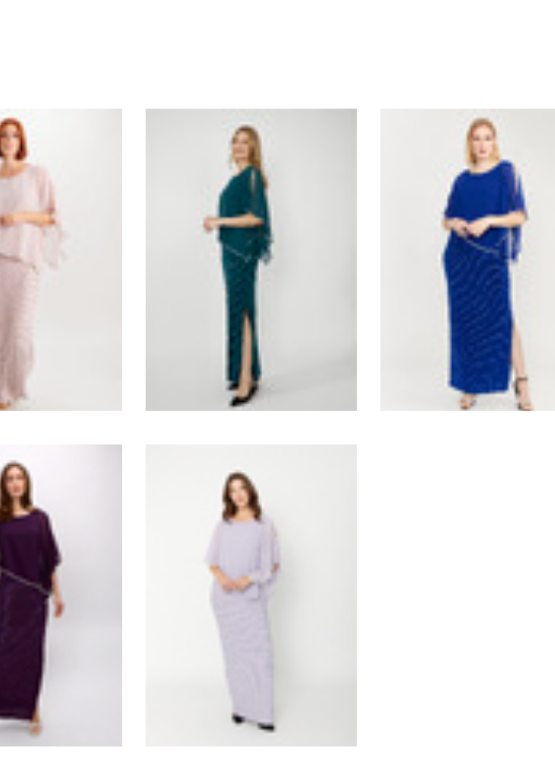
click at [225, 517] on div at bounding box center [234, 513] width 42 height 61
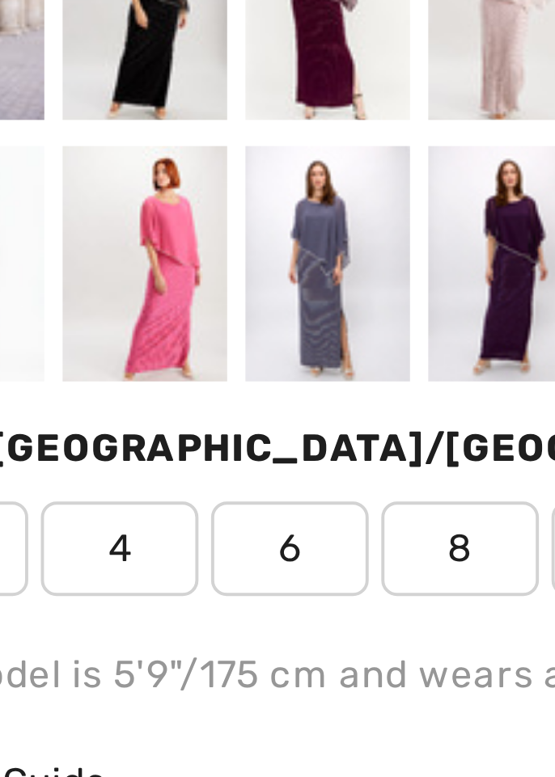
click at [129, 582] on div at bounding box center [140, 580] width 42 height 61
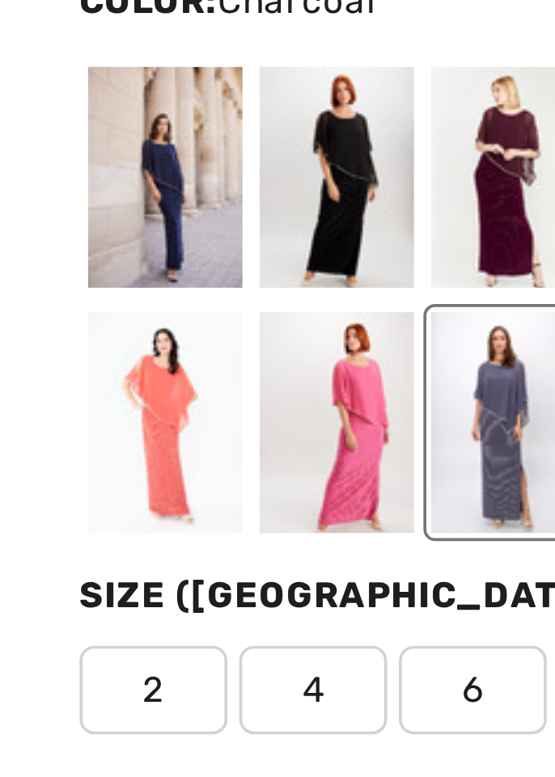
scroll to position [561, 0]
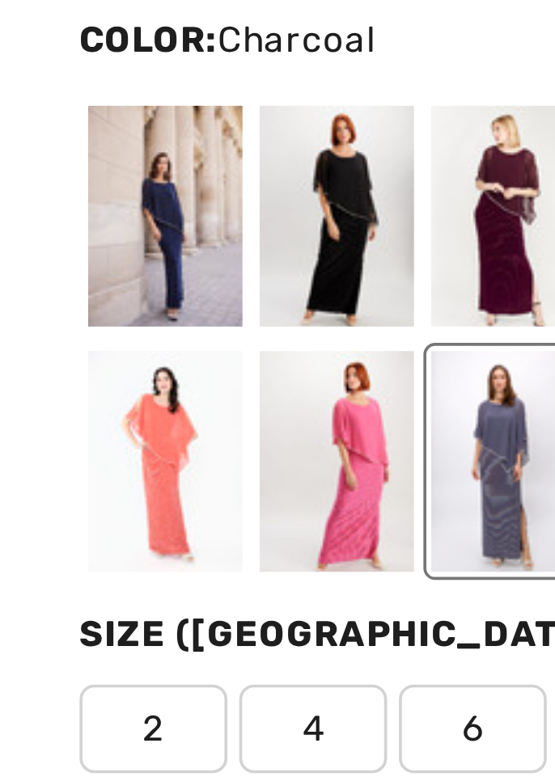
click at [40, 535] on div at bounding box center [46, 533] width 42 height 61
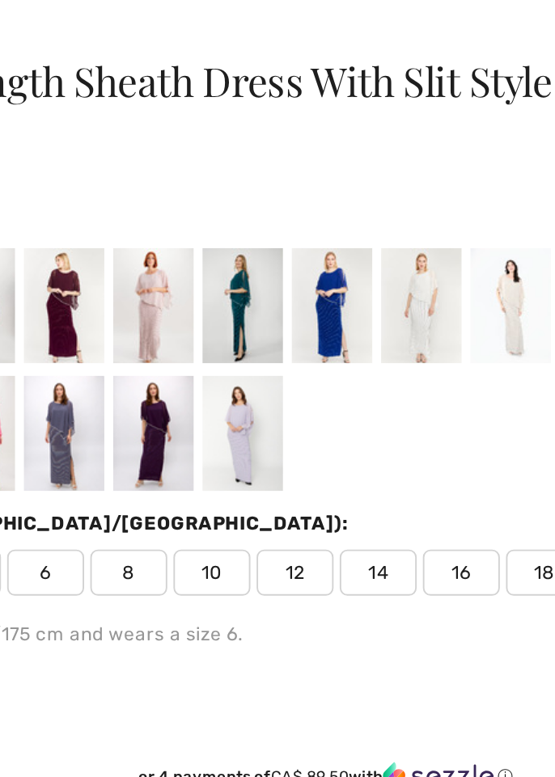
scroll to position [860, 0]
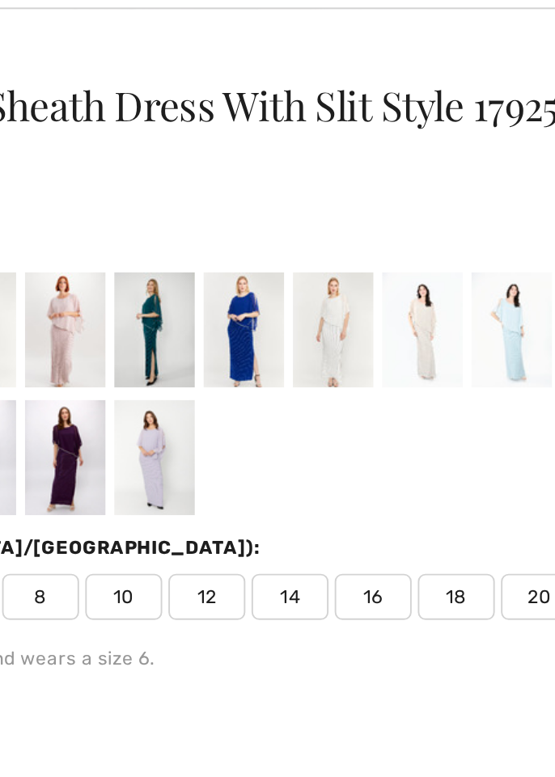
click at [312, 228] on div at bounding box center [328, 234] width 42 height 61
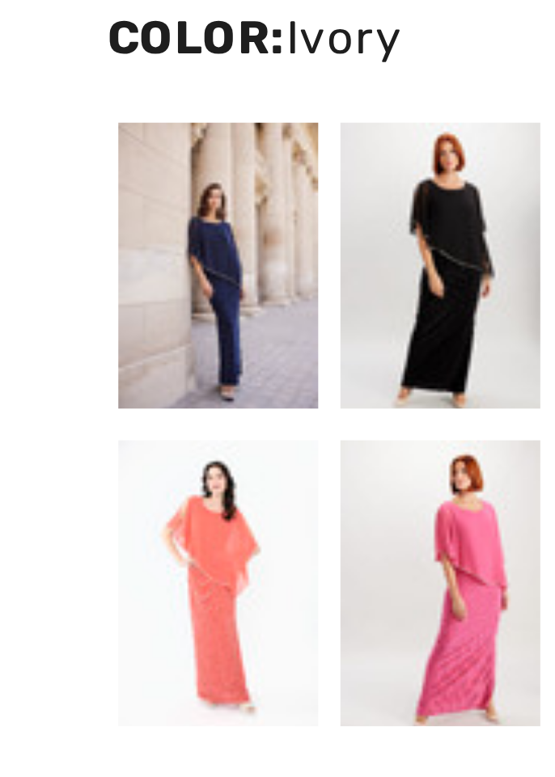
scroll to position [660, 0]
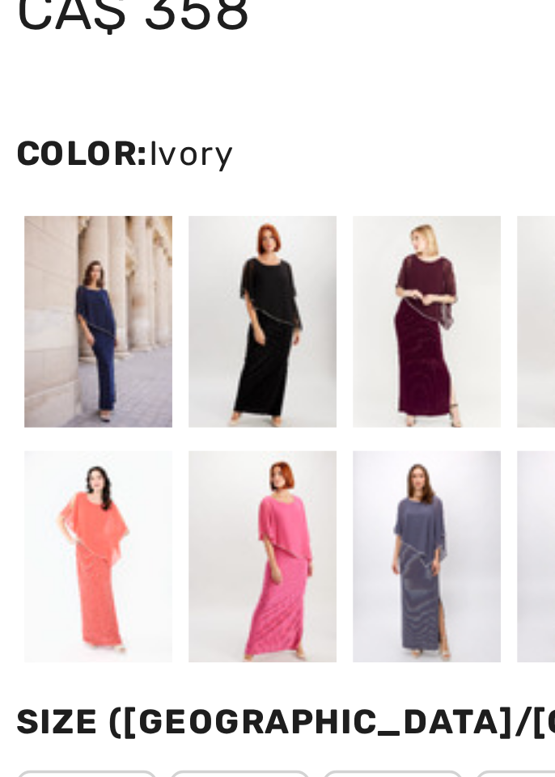
click at [42, 448] on div at bounding box center [46, 434] width 42 height 61
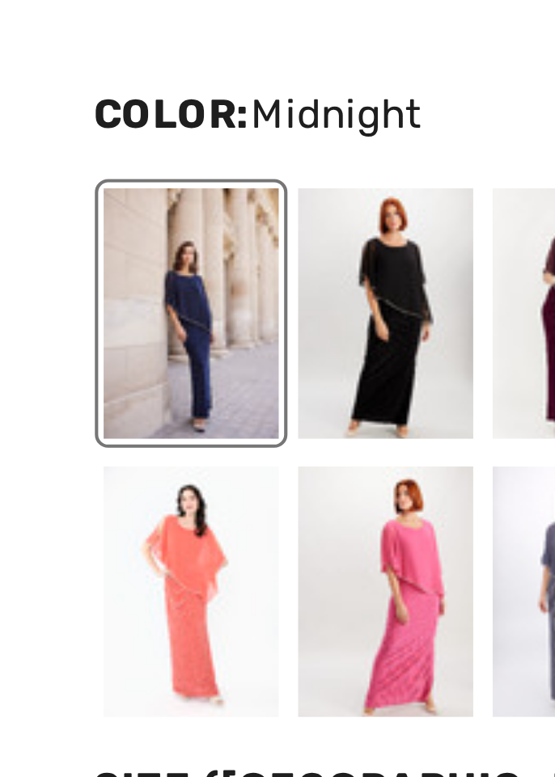
scroll to position [591, 0]
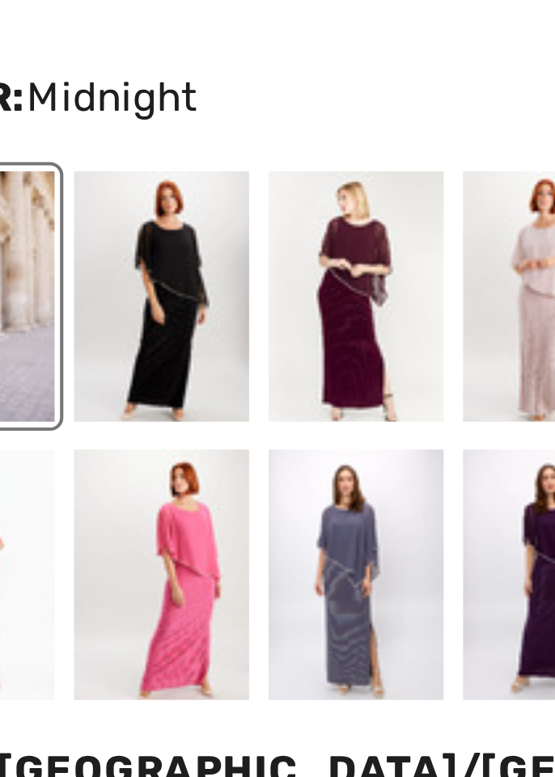
click at [91, 505] on div at bounding box center [93, 502] width 42 height 61
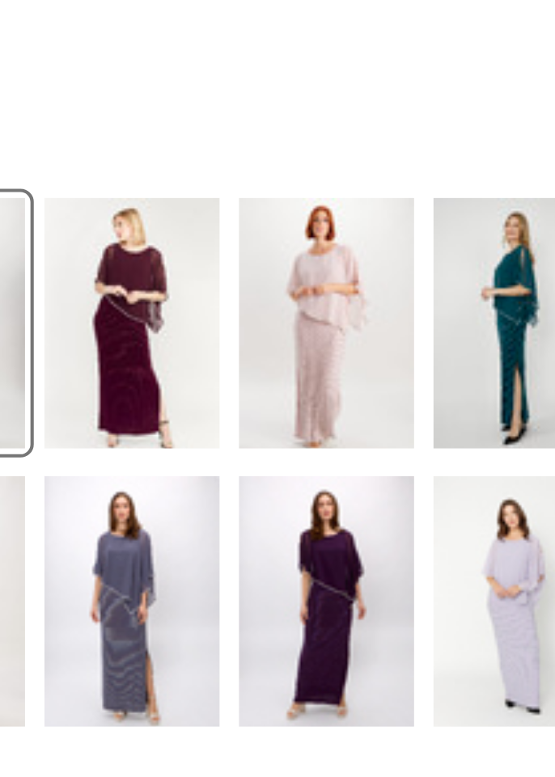
click at [137, 503] on div at bounding box center [140, 502] width 42 height 61
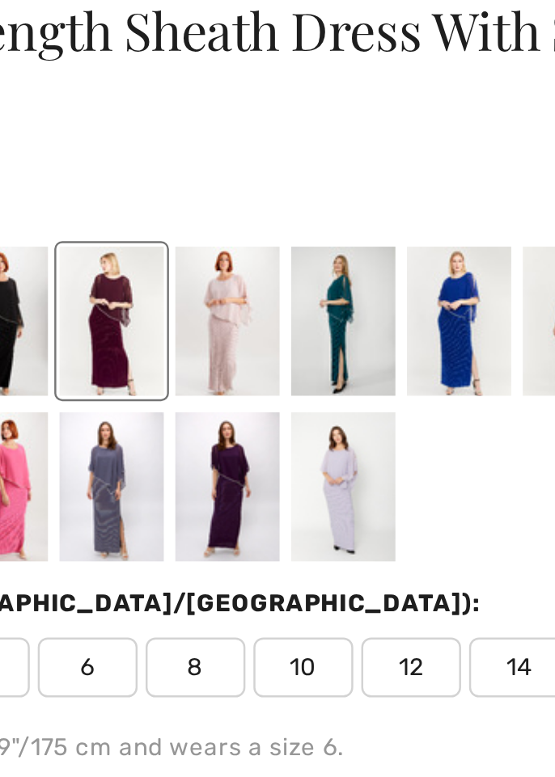
scroll to position [582, 0]
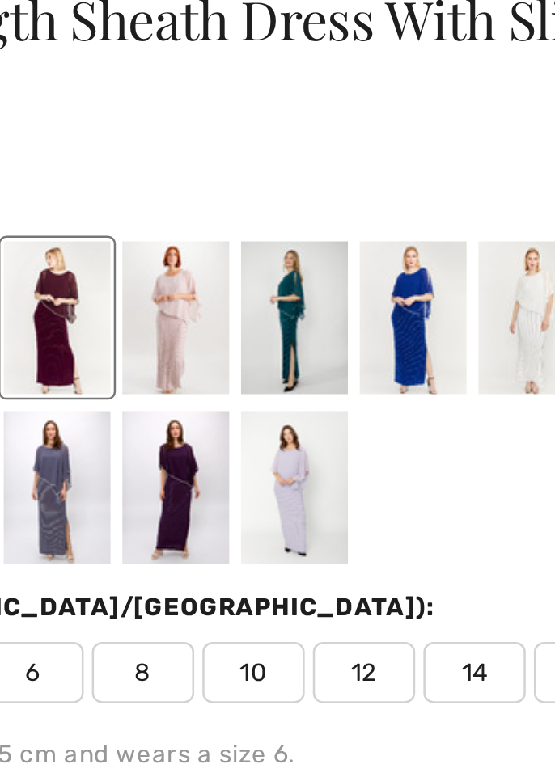
click at [182, 514] on div at bounding box center [187, 511] width 42 height 61
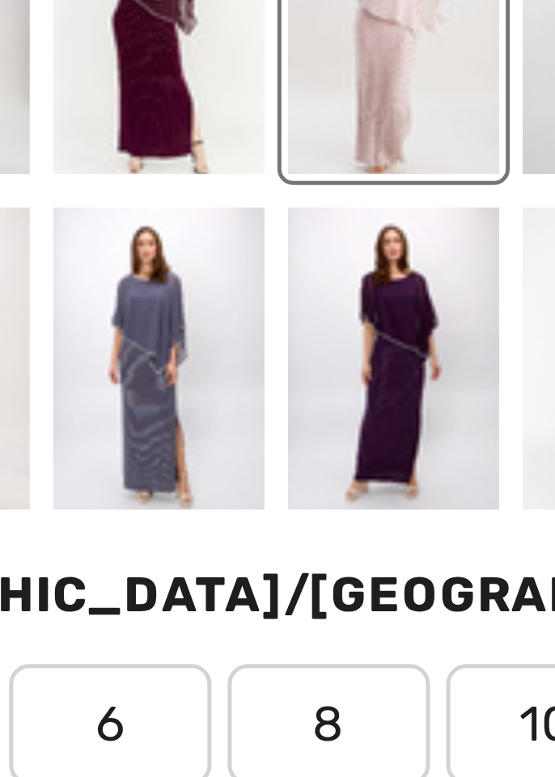
click at [132, 579] on div at bounding box center [140, 578] width 42 height 61
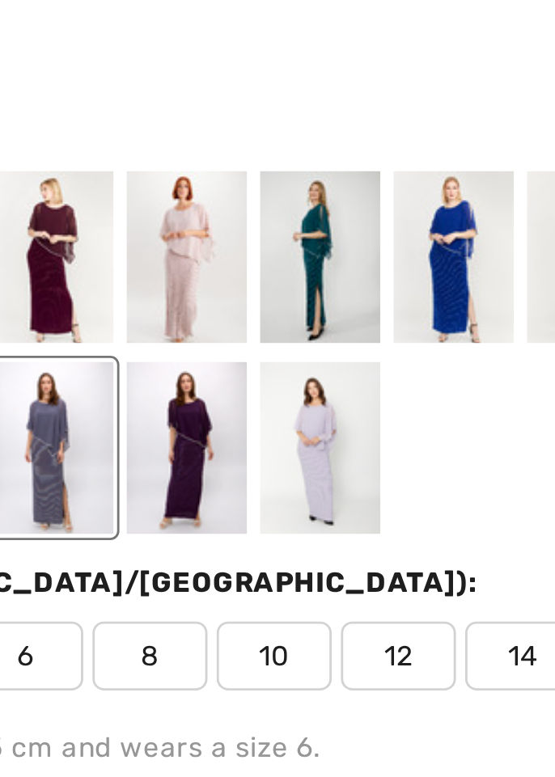
click at [184, 567] on div at bounding box center [187, 578] width 42 height 61
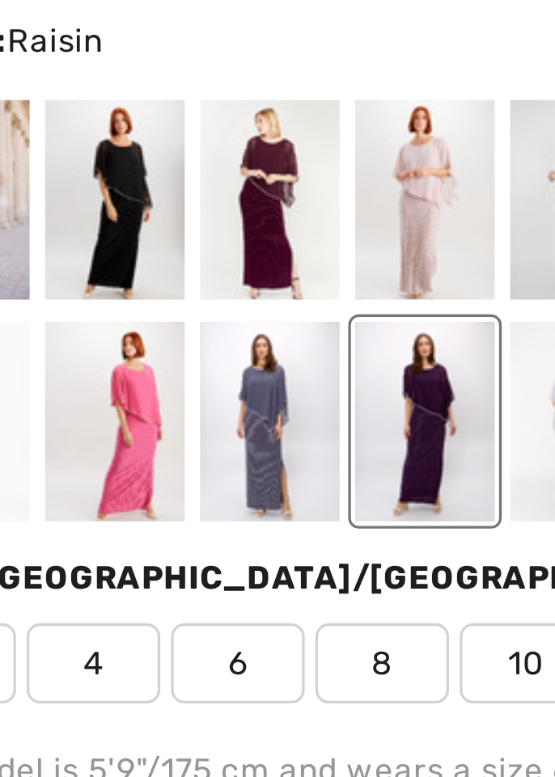
click at [129, 571] on div at bounding box center [140, 578] width 42 height 61
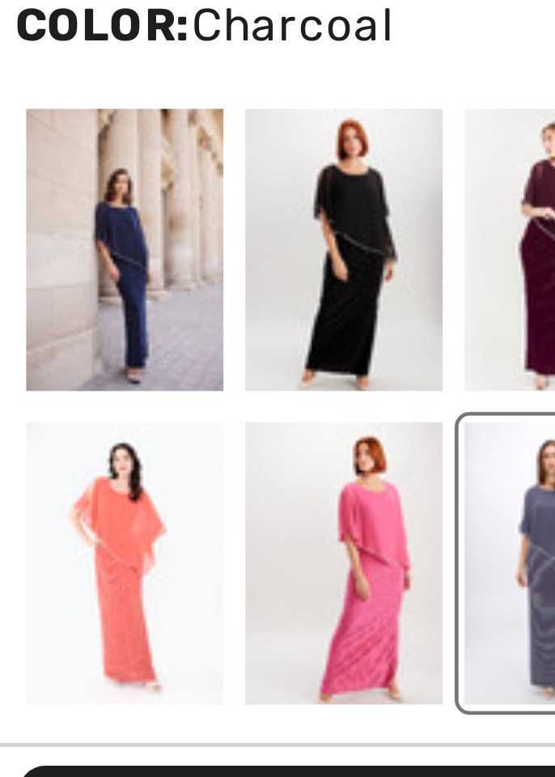
scroll to position [476, 0]
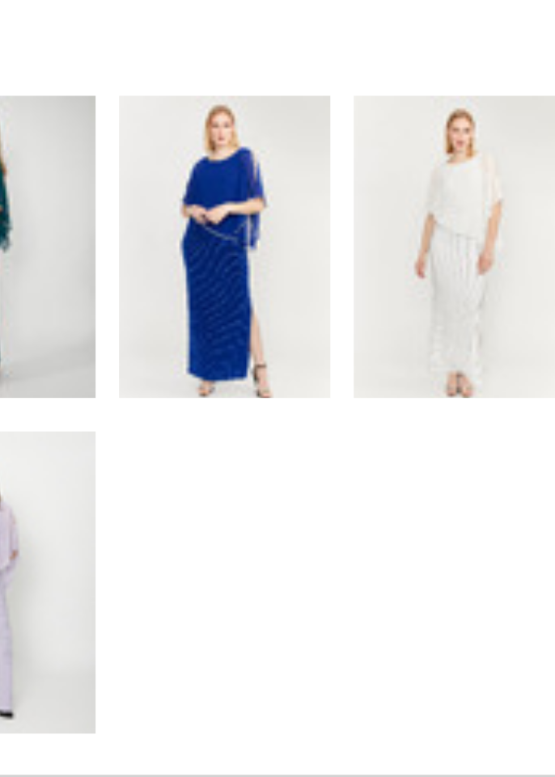
click at [272, 629] on div at bounding box center [281, 618] width 42 height 61
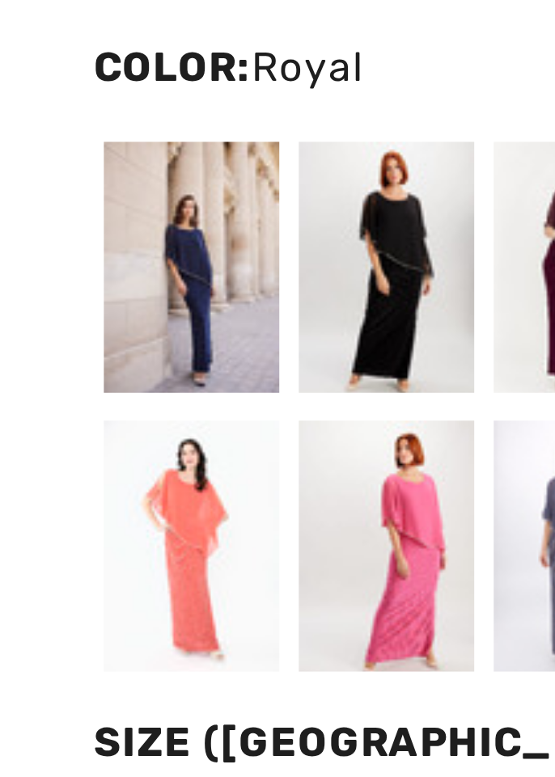
scroll to position [675, 0]
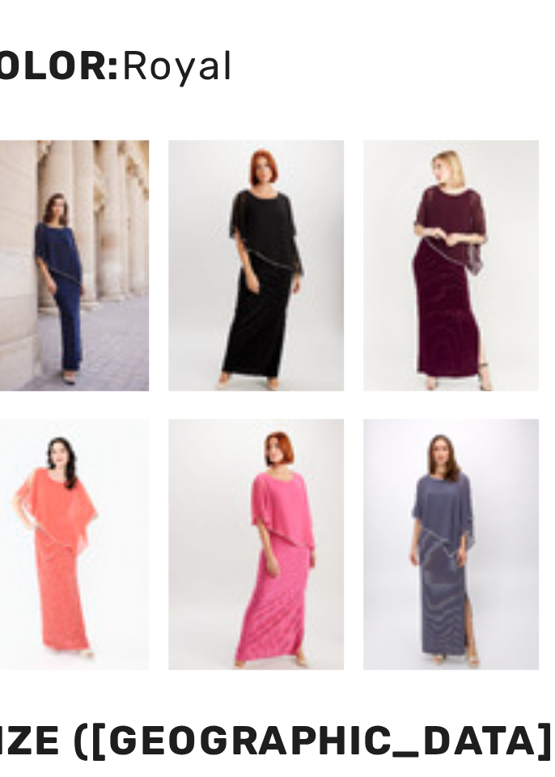
click at [61, 432] on div at bounding box center [46, 419] width 42 height 61
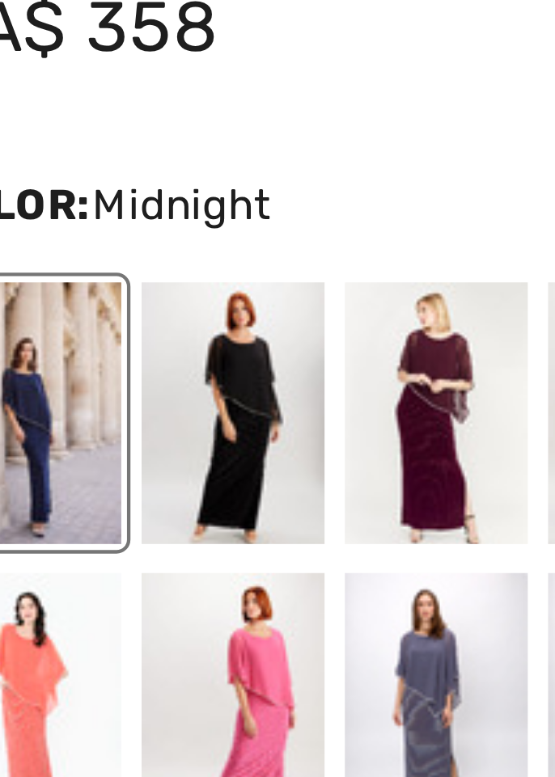
click at [126, 419] on div at bounding box center [140, 419] width 42 height 61
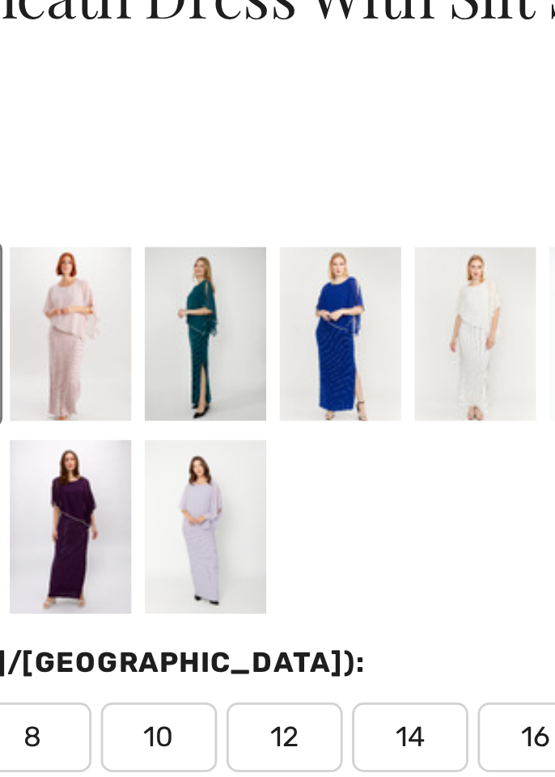
click at [223, 411] on div at bounding box center [234, 419] width 42 height 61
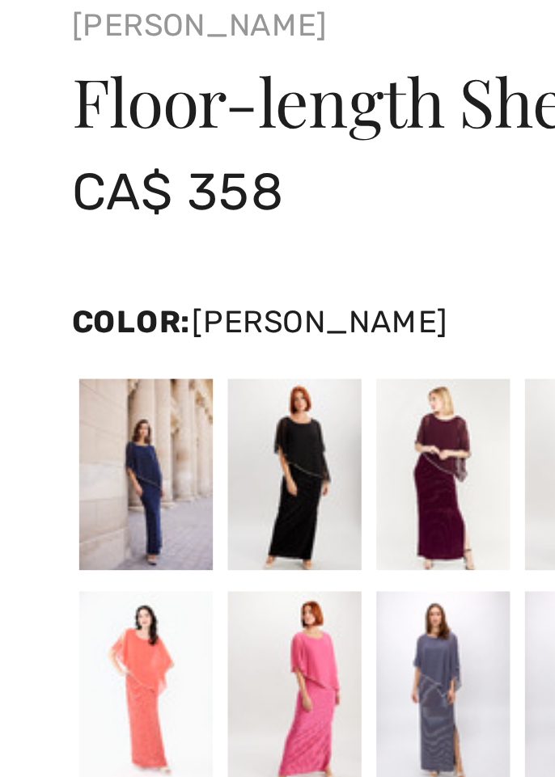
scroll to position [665, 0]
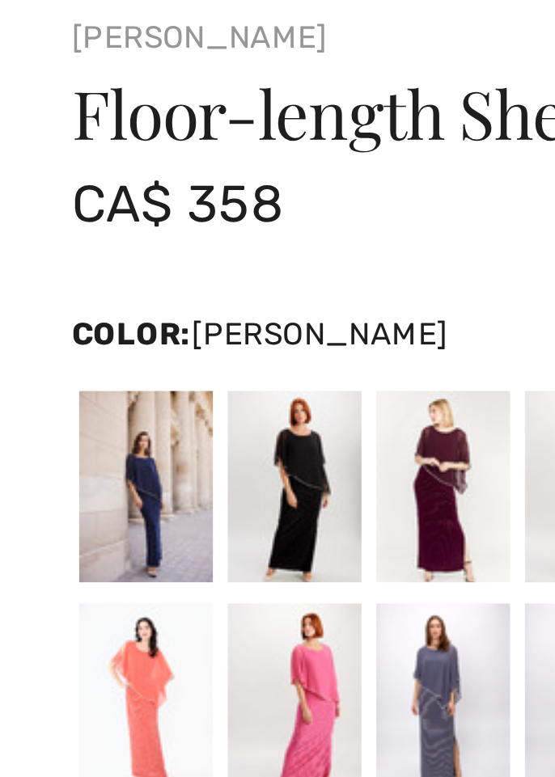
click at [47, 409] on div at bounding box center [46, 429] width 42 height 61
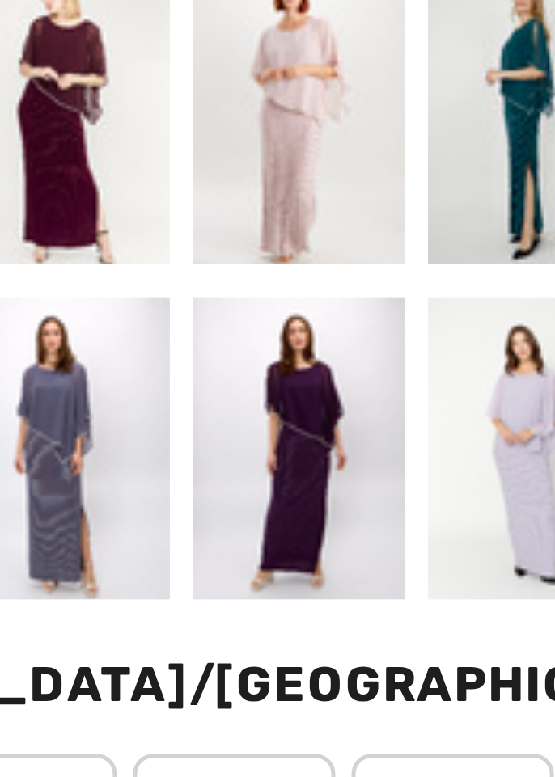
scroll to position [750, 0]
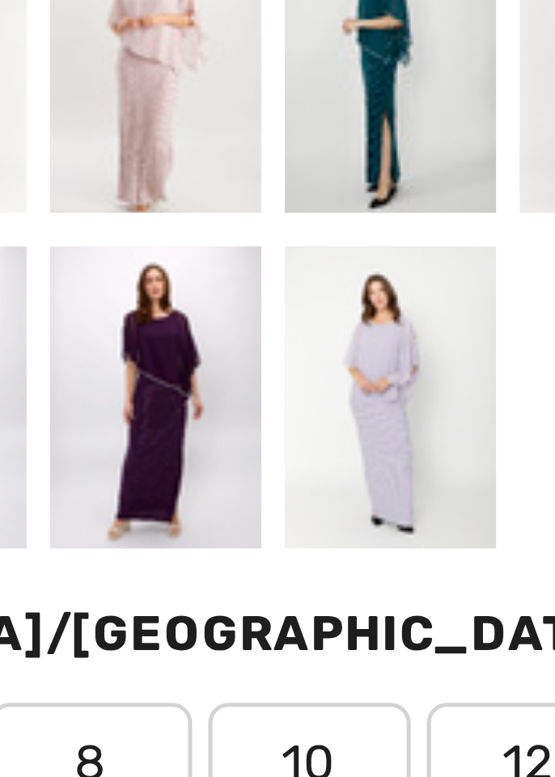
click at [186, 409] on div at bounding box center [187, 410] width 42 height 61
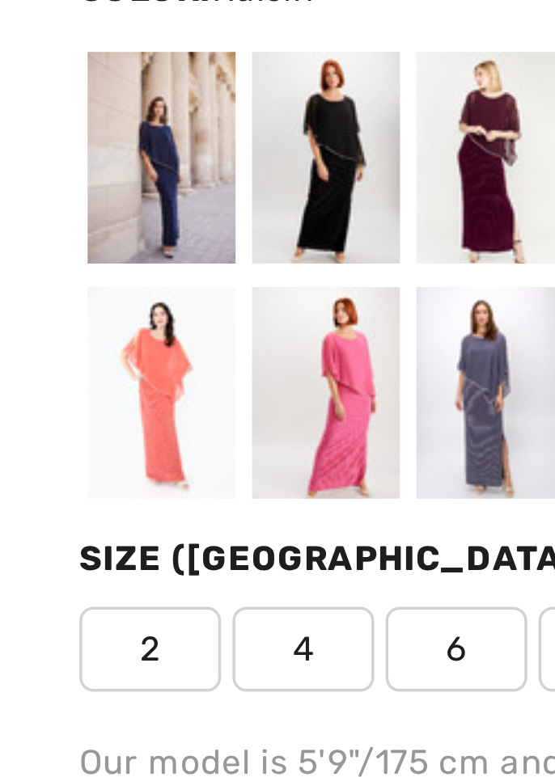
scroll to position [888, 0]
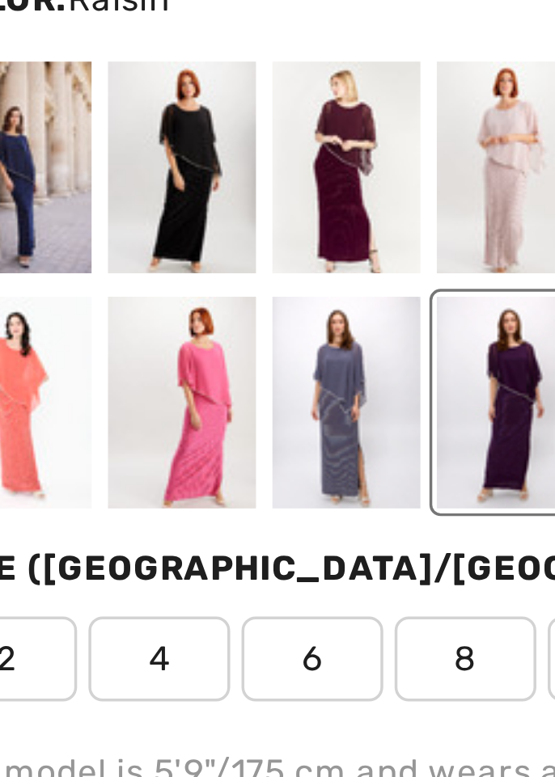
click at [93, 267] on div at bounding box center [93, 273] width 42 height 61
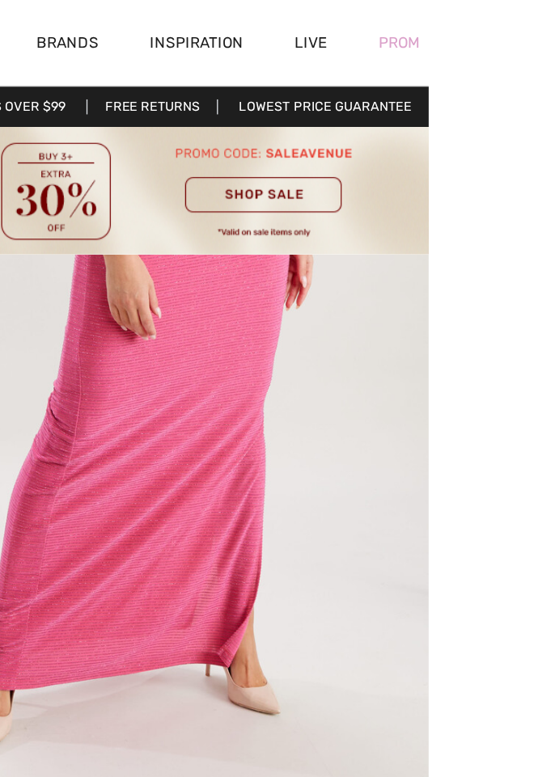
scroll to position [443, 0]
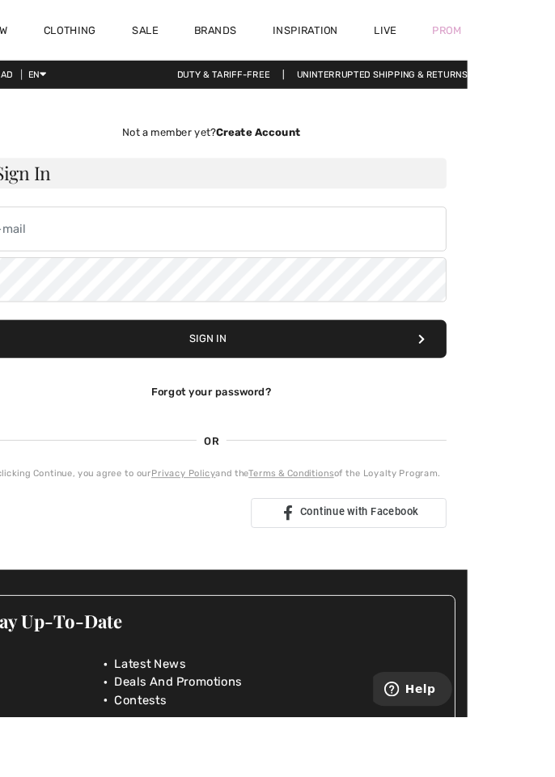
click at [280, 173] on h3 "Sign In" at bounding box center [278, 187] width 510 height 33
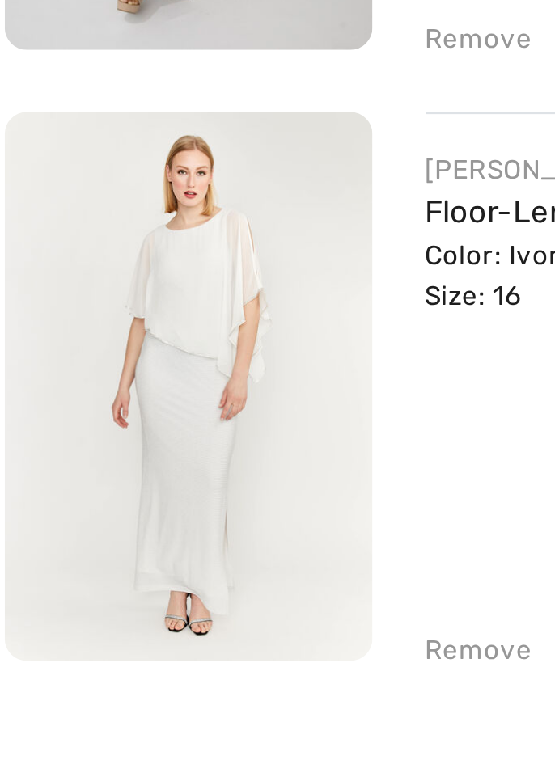
scroll to position [897, 0]
